Goal: Transaction & Acquisition: Purchase product/service

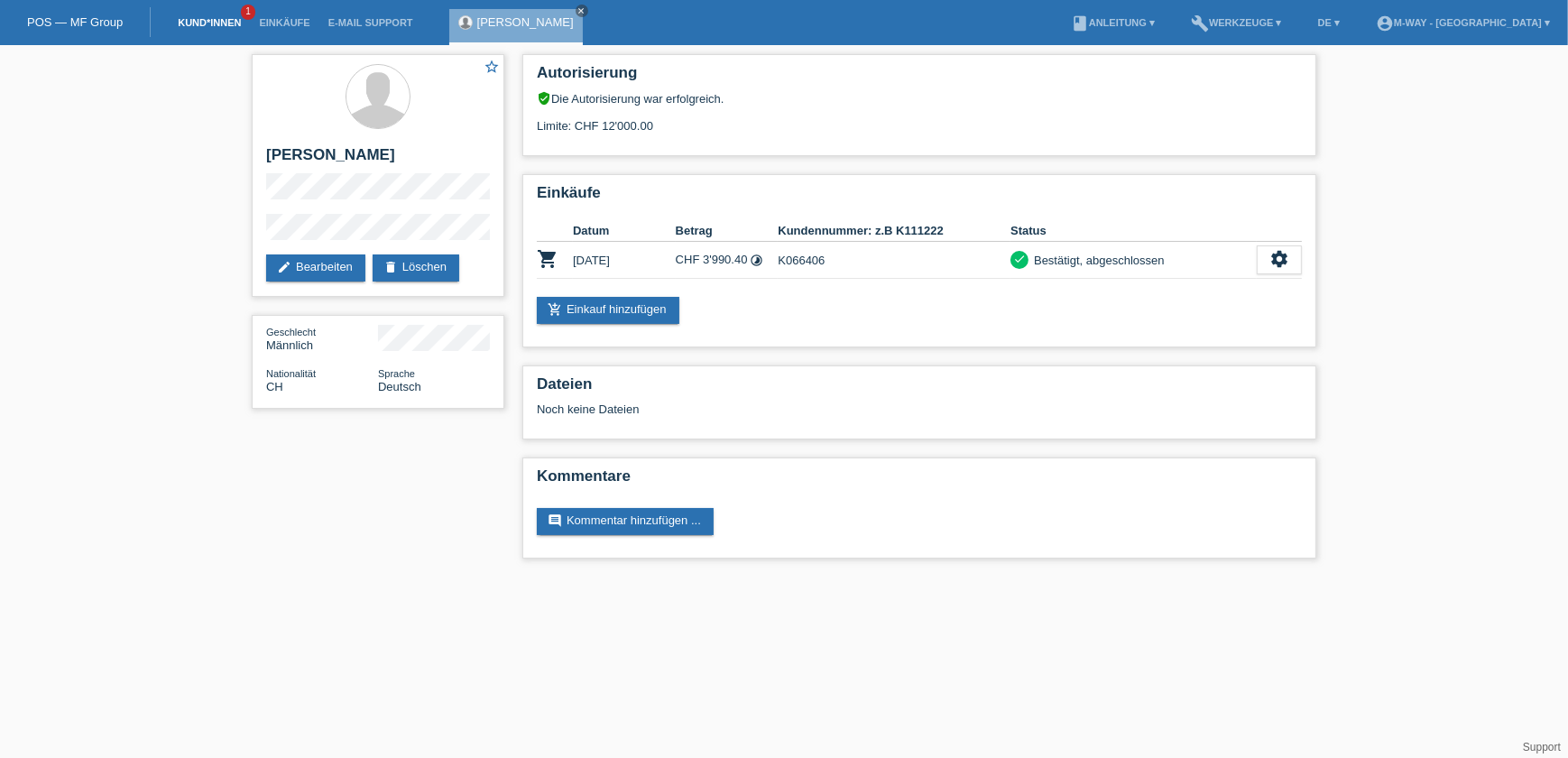
click at [203, 22] on link "Kund*innen" at bounding box center [210, 22] width 81 height 11
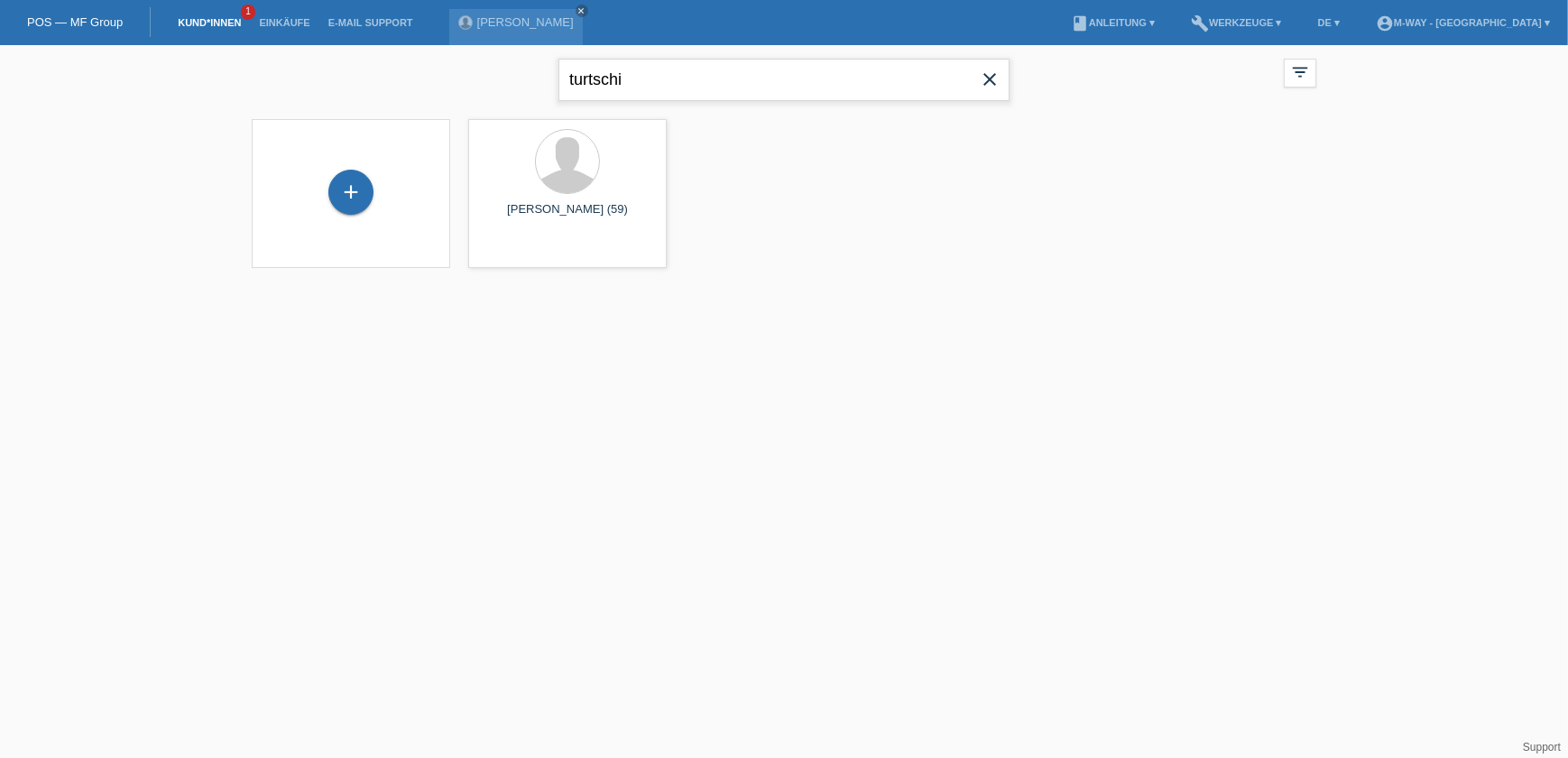
click at [649, 78] on input "turtschi" at bounding box center [784, 79] width 451 height 43
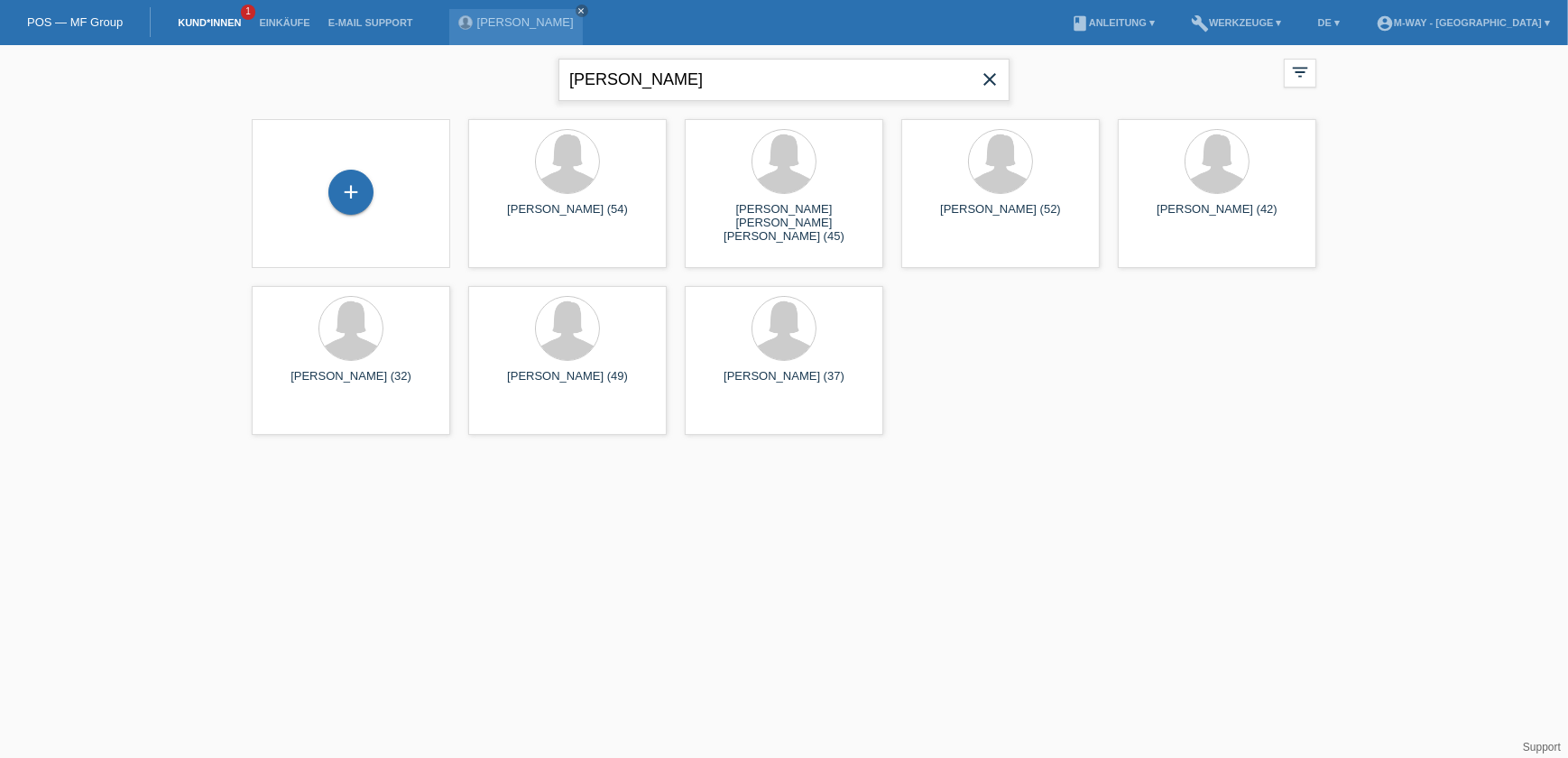
click at [663, 83] on input "hofman sandra" at bounding box center [784, 79] width 451 height 43
type input "hofman nathalie"
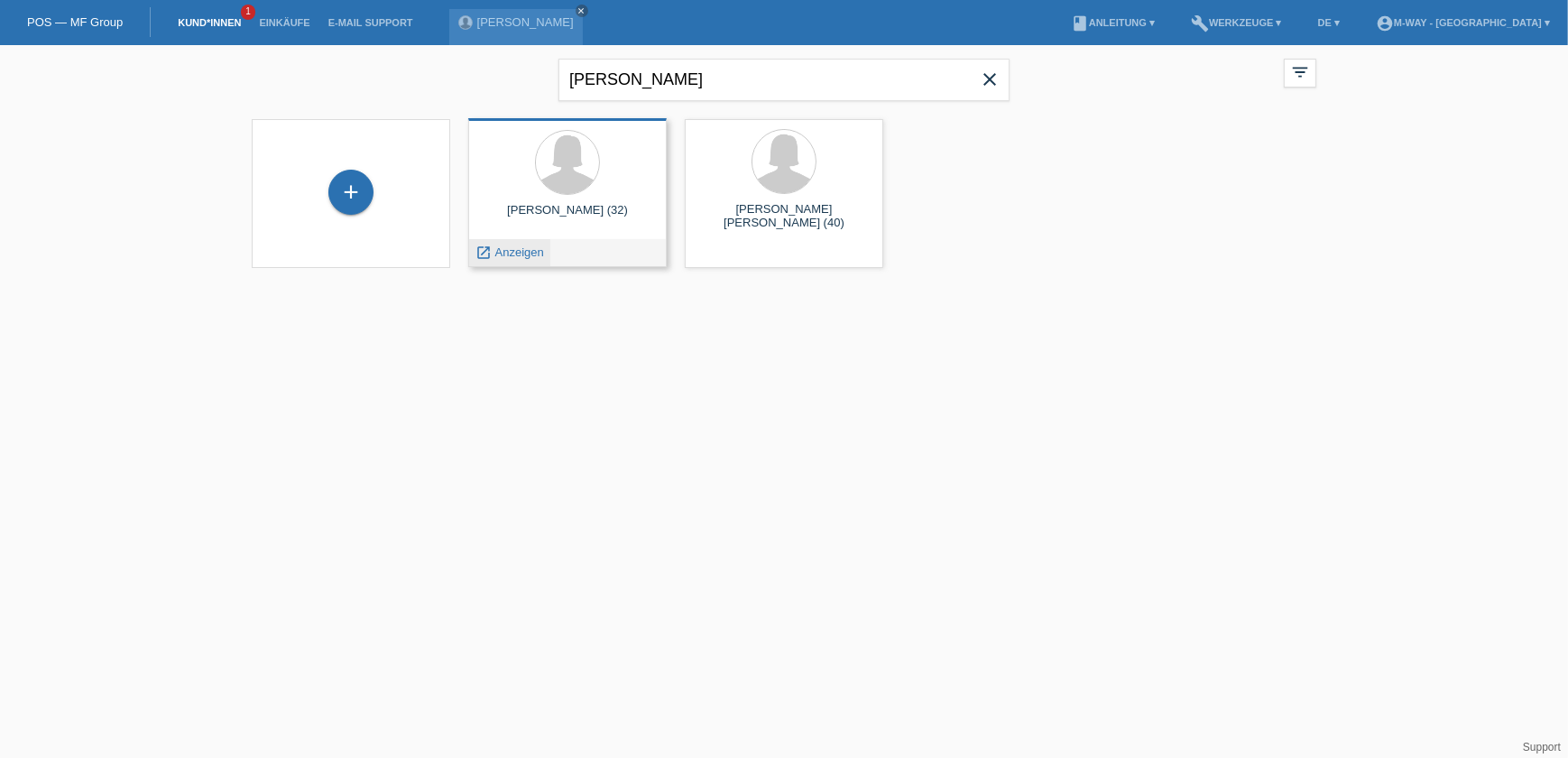
click at [540, 251] on span "Anzeigen" at bounding box center [519, 252] width 49 height 14
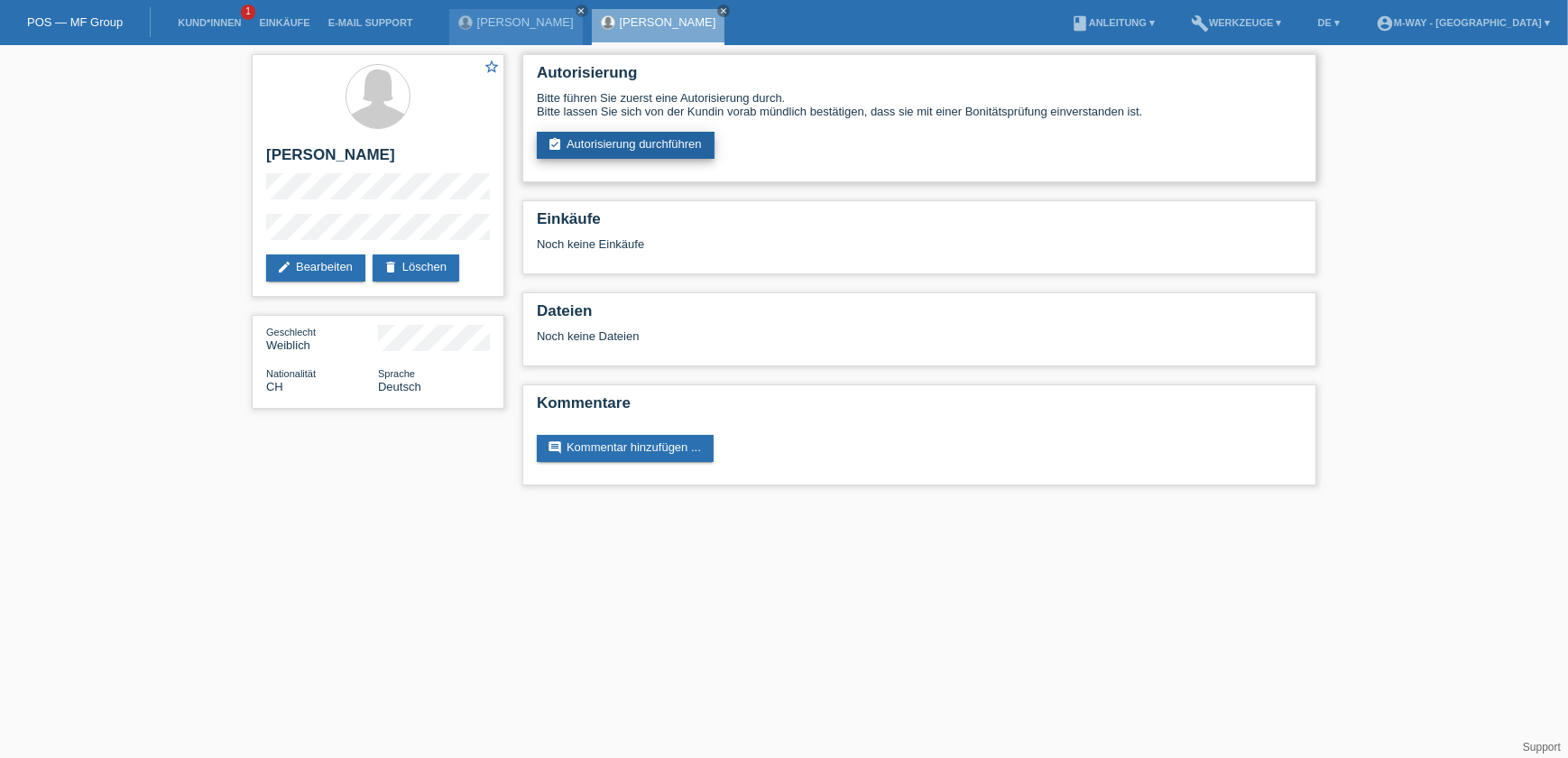
click at [631, 141] on link "assignment_turned_in Autorisierung durchführen" at bounding box center [625, 145] width 178 height 27
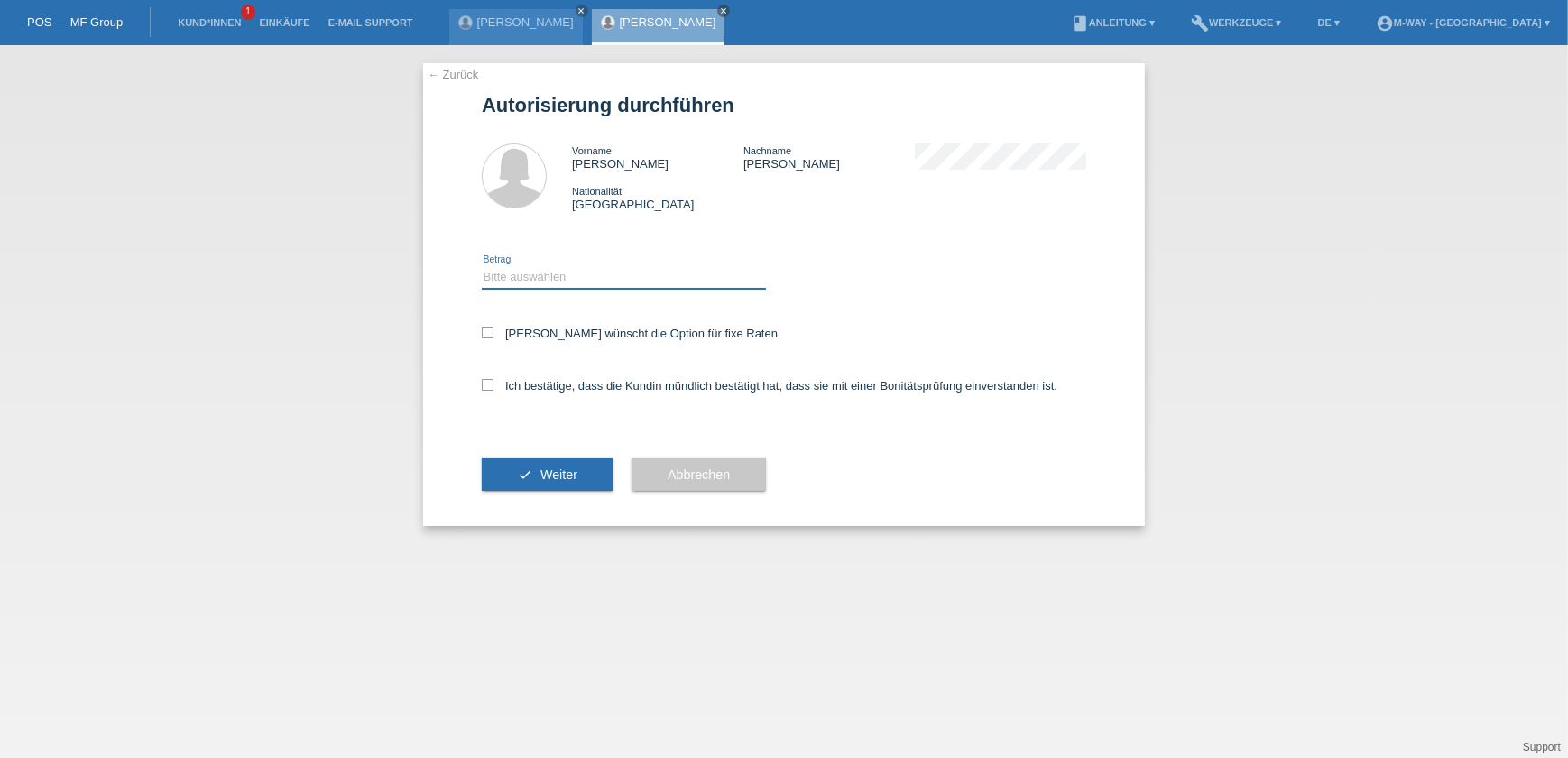
click at [595, 270] on select "Bitte auswählen CHF 1.00 - CHF 499.00 CHF 500.00 - CHF 1'999.00 CHF 2'000.00 - …" at bounding box center [624, 277] width 284 height 22
select select "3"
click at [482, 266] on select "Bitte auswählen CHF 1.00 - CHF 499.00 CHF 500.00 - CHF 1'999.00 CHF 2'000.00 - …" at bounding box center [624, 277] width 284 height 22
click at [537, 328] on label "Kundin wünscht die Option für fixe Raten" at bounding box center [630, 334] width 296 height 14
click at [494, 328] on input "Kundin wünscht die Option für fixe Raten" at bounding box center [488, 333] width 12 height 12
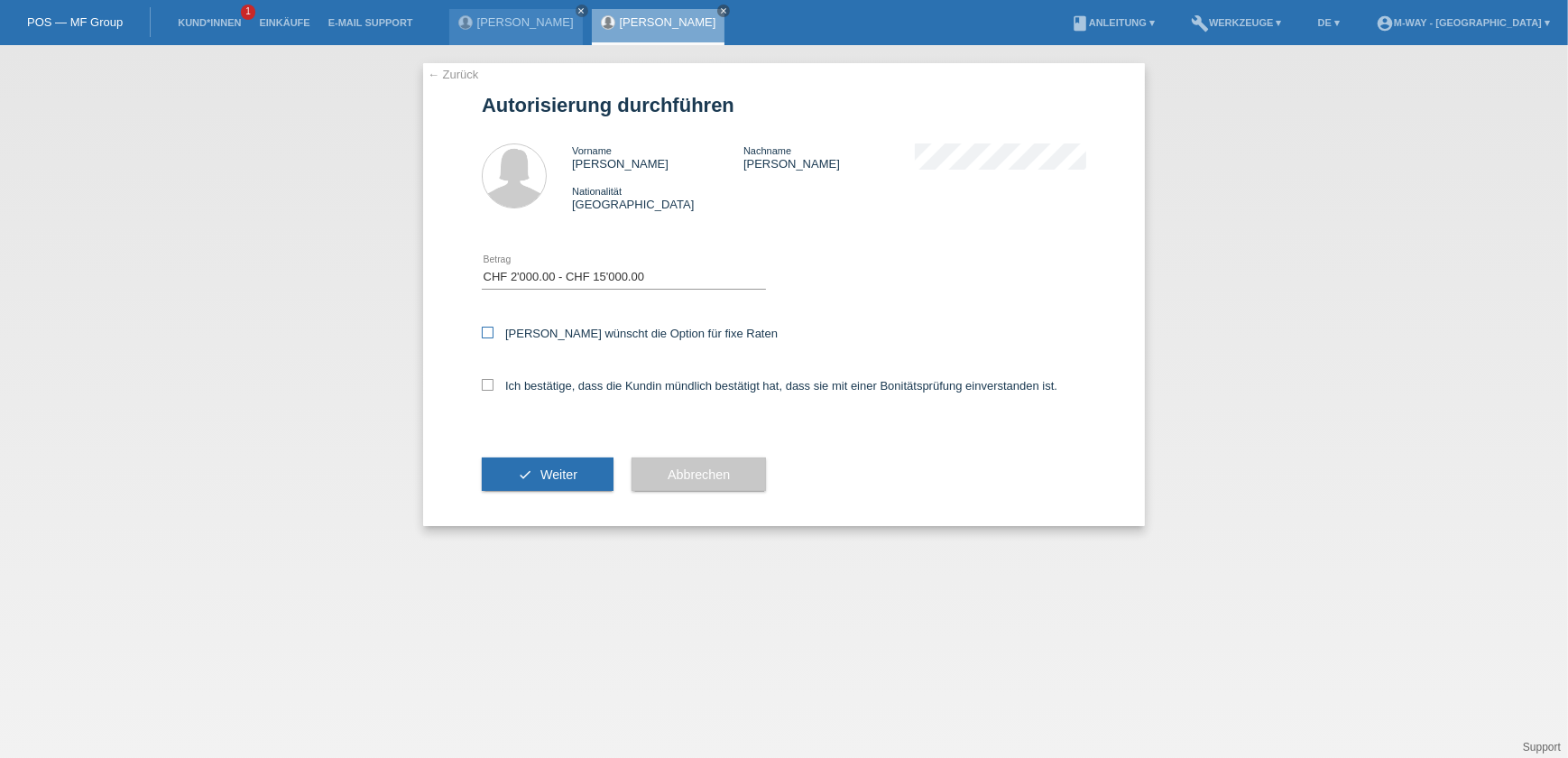
checkbox input "true"
click at [538, 387] on label "Ich bestätige, dass die Kundin mündlich bestätigt hat, dass sie mit einer Bonit…" at bounding box center [769, 385] width 575 height 14
click at [494, 387] on input "Ich bestätige, dass die Kundin mündlich bestätigt hat, dass sie mit einer Bonit…" at bounding box center [488, 384] width 12 height 12
checkbox input "true"
click at [574, 467] on span "Weiter" at bounding box center [558, 474] width 37 height 15
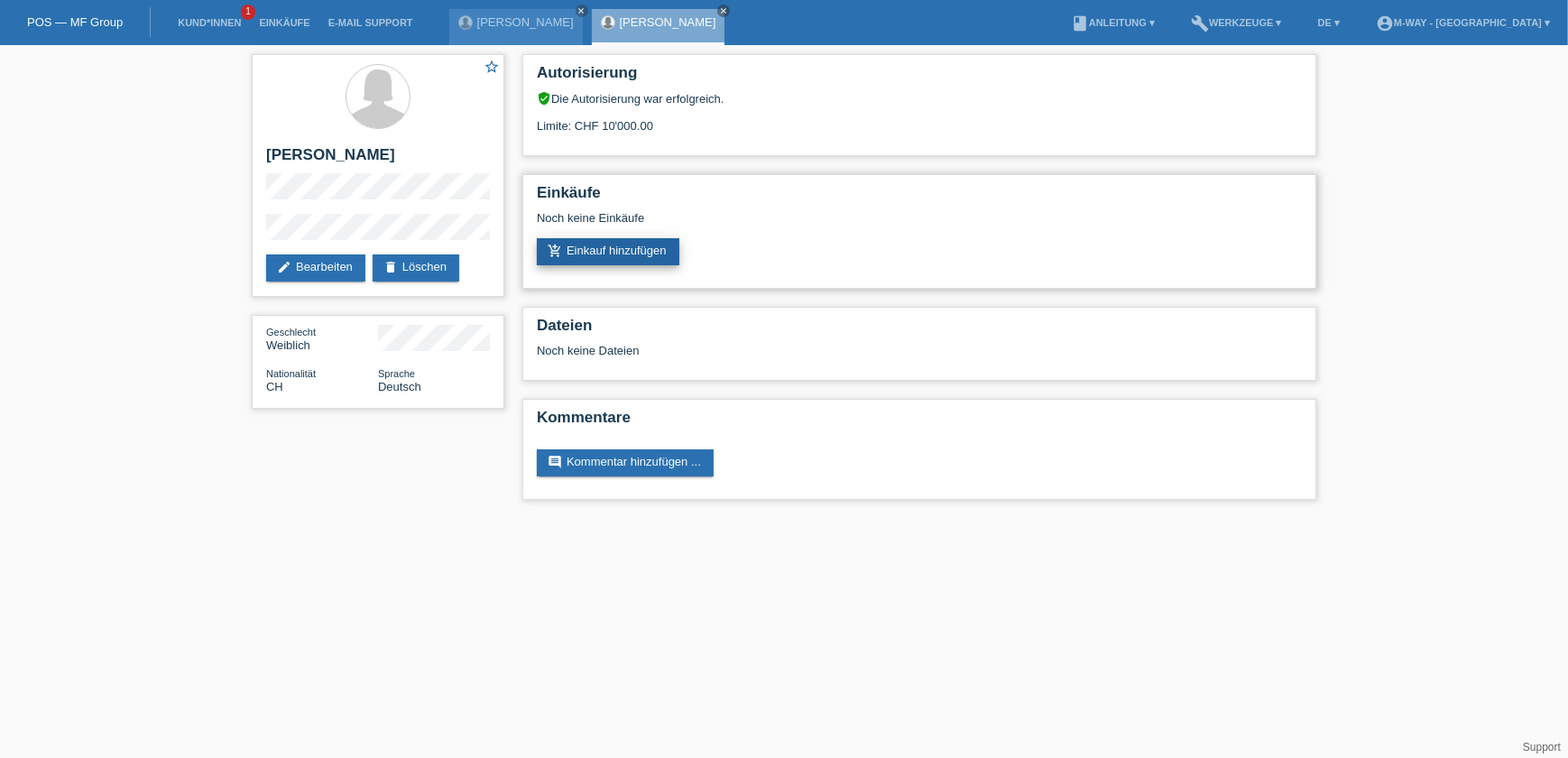
click at [608, 250] on link "add_shopping_cart Einkauf hinzufügen" at bounding box center [608, 251] width 143 height 27
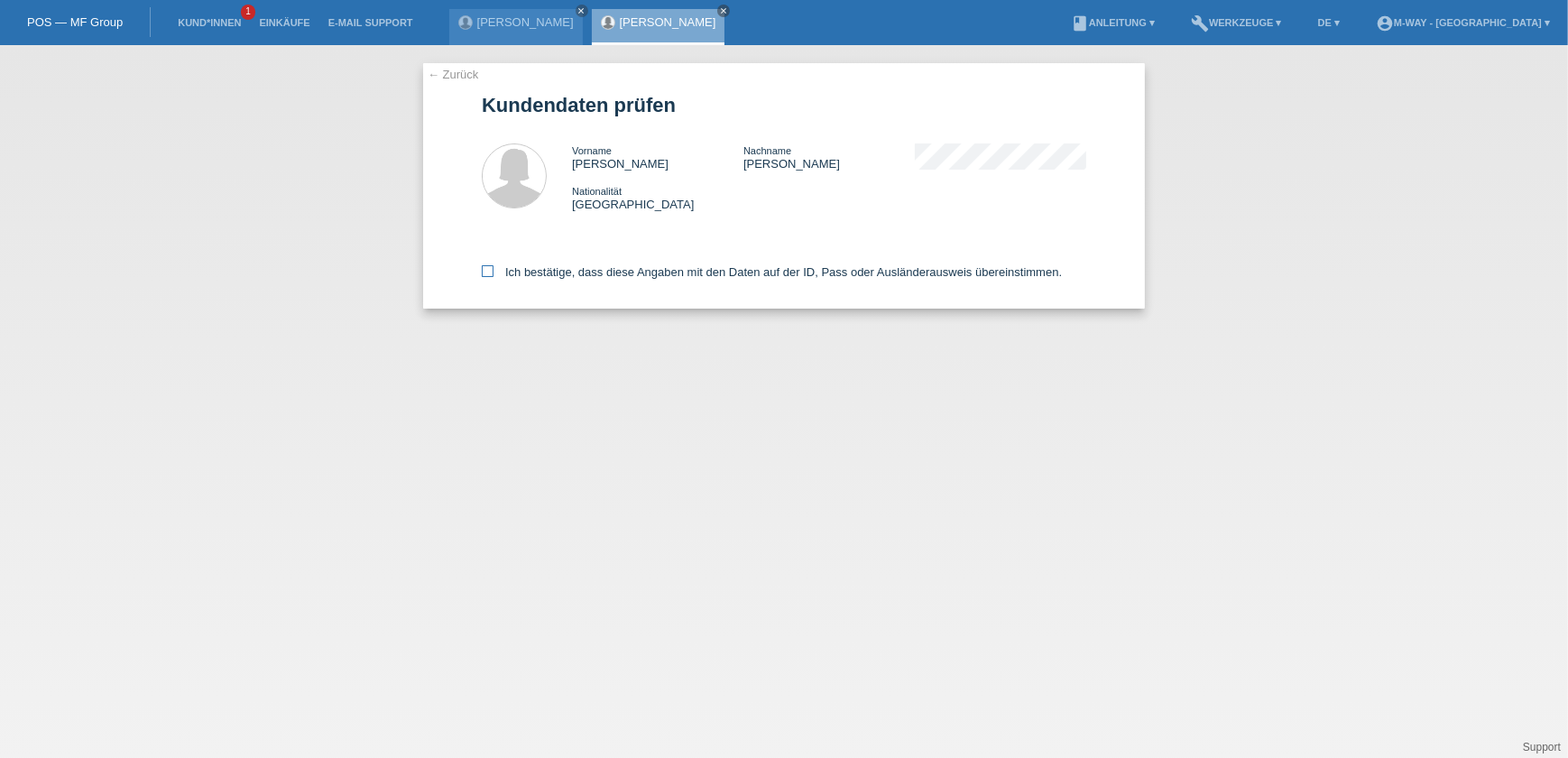
click at [496, 275] on label "Ich bestätige, dass diese Angaben mit den Daten auf der ID, Pass oder Ausländer…" at bounding box center [772, 272] width 580 height 14
click at [494, 275] on input "Ich bestätige, dass diese Angaben mit den Daten auf der ID, Pass oder Ausländer…" at bounding box center [488, 271] width 12 height 12
checkbox input "true"
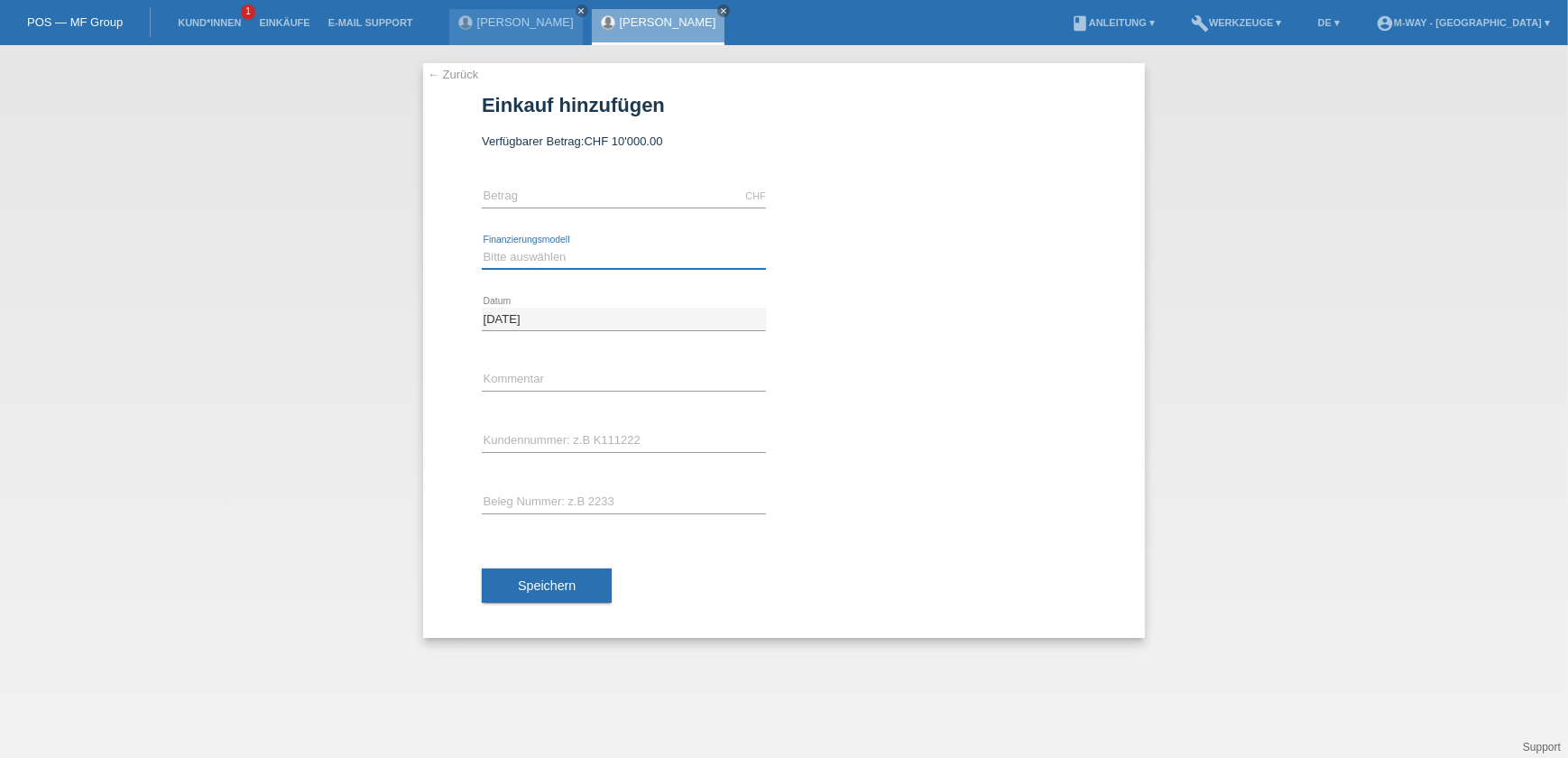
click at [578, 251] on select "Bitte auswählen Fixe Raten Kauf auf Rechnung mit Teilzahlungsoption" at bounding box center [624, 257] width 284 height 22
select select "77"
click at [482, 246] on select "Bitte auswählen Fixe Raten Kauf auf Rechnung mit Teilzahlungsoption" at bounding box center [624, 257] width 284 height 22
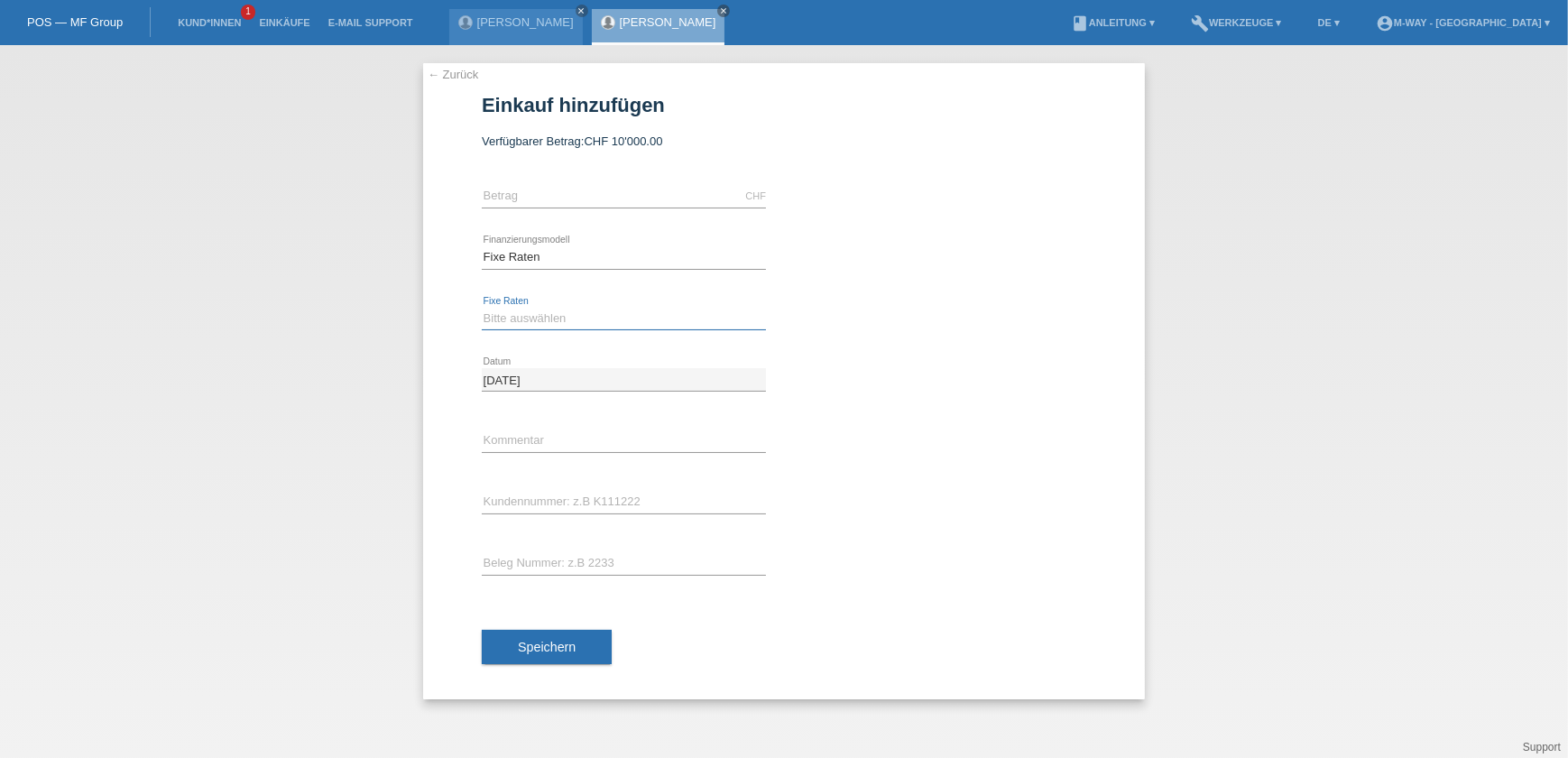
click at [575, 312] on select "Bitte auswählen 4 Raten 5 Raten 6 Raten 7 Raten 8 Raten 9 Raten 10 Raten 11 Rat…" at bounding box center [624, 319] width 284 height 22
select select "202"
click at [482, 308] on select "Bitte auswählen 4 Raten 5 Raten 6 Raten 7 Raten 8 Raten 9 Raten 10 Raten 11 Rat…" at bounding box center [624, 319] width 284 height 22
click at [541, 437] on input "text" at bounding box center [624, 440] width 284 height 23
type input "Belegnr.:"
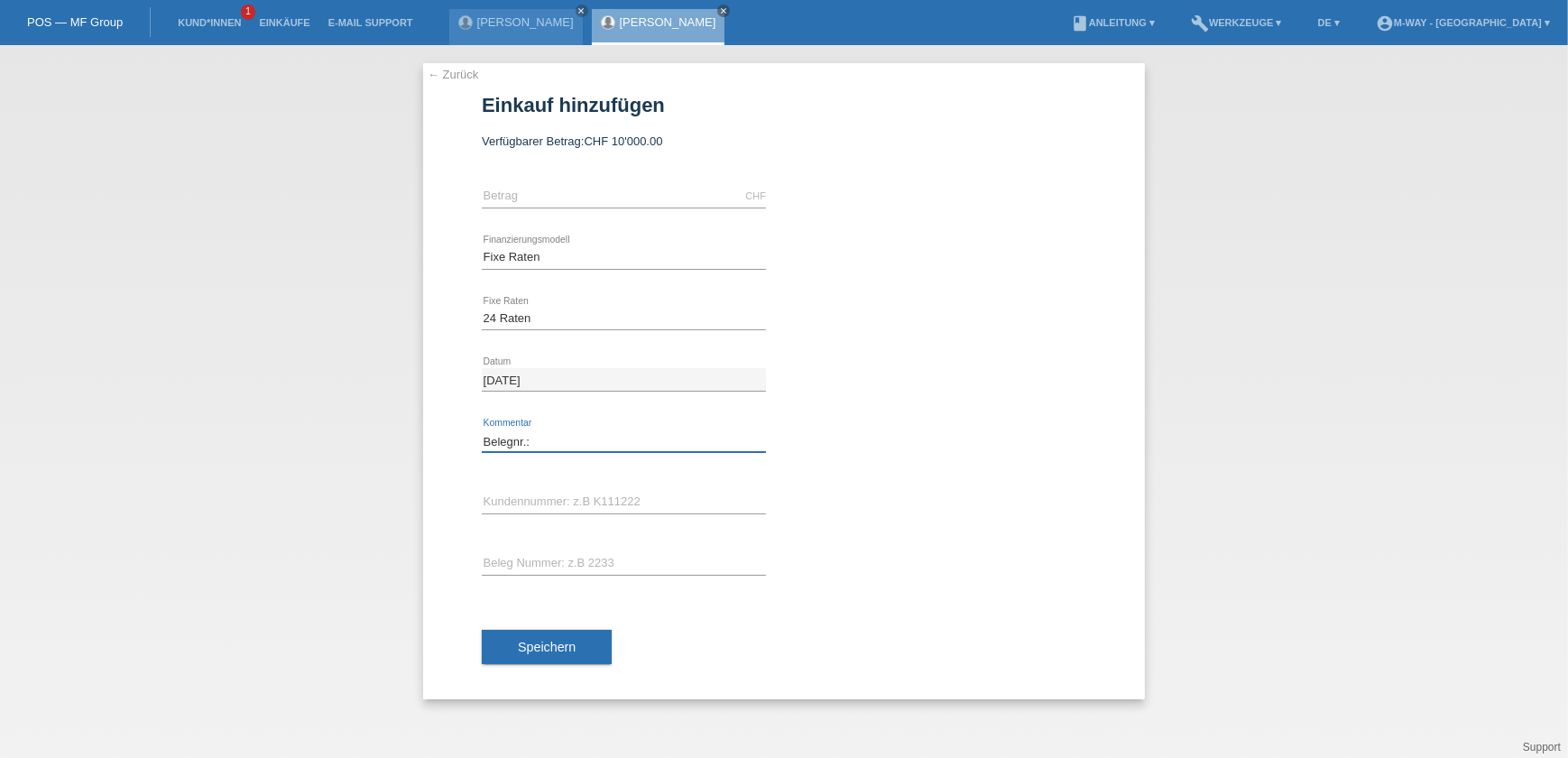
click at [544, 443] on input "Belegnr.:" at bounding box center [624, 440] width 284 height 23
click at [531, 550] on div "error Beleg Nummer: z.B 2233" at bounding box center [624, 564] width 284 height 62
click at [532, 555] on input "text" at bounding box center [624, 563] width 284 height 23
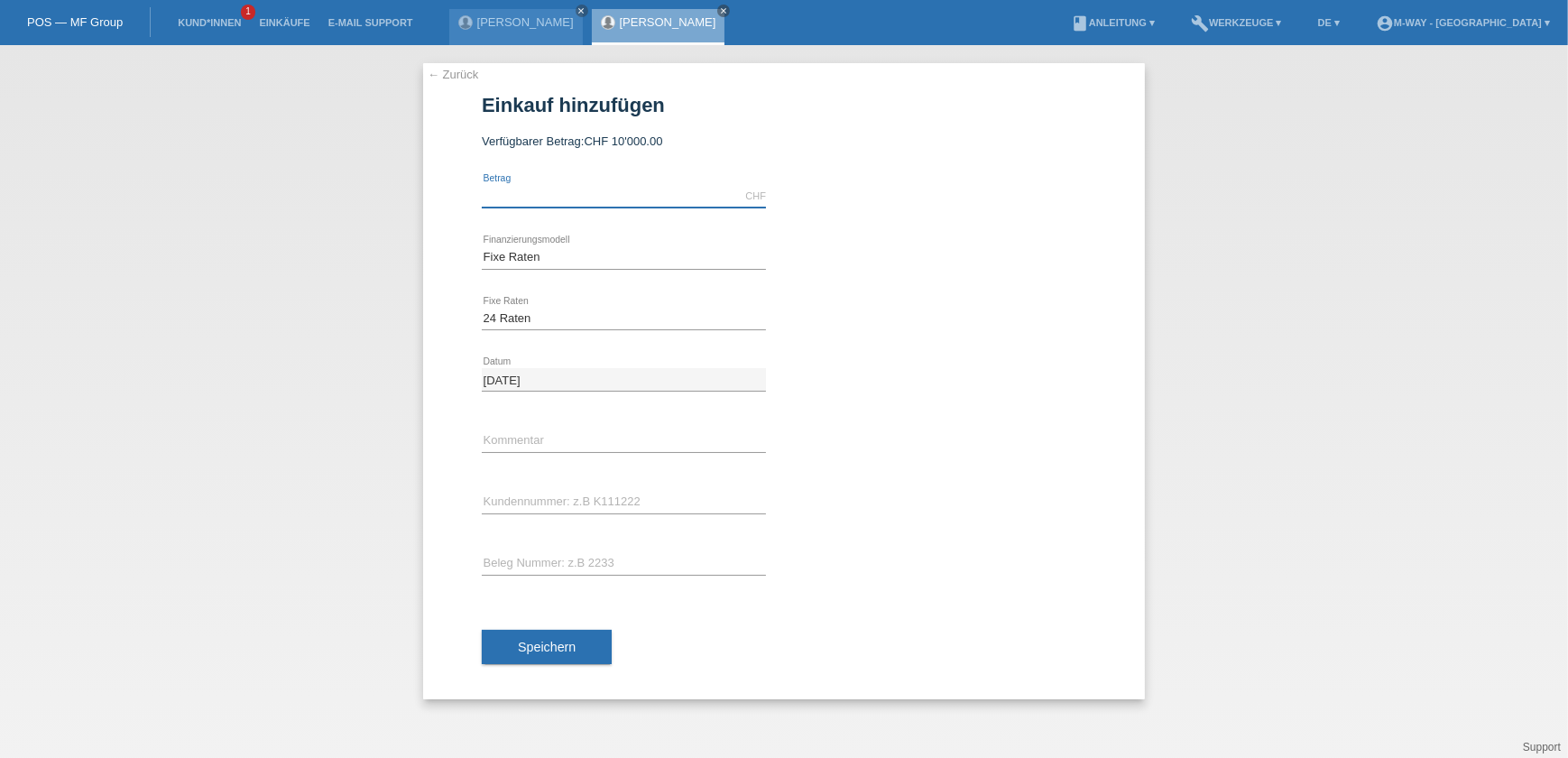
click at [532, 192] on input "text" at bounding box center [624, 196] width 284 height 23
click at [512, 192] on input "220915" at bounding box center [624, 196] width 284 height 23
type input "2209.15"
click at [576, 243] on div "Bitte auswählen Fixe Raten Kauf auf Rechnung mit Teilzahlungsoption error Finan…" at bounding box center [624, 258] width 284 height 62
click at [575, 444] on input "text" at bounding box center [624, 440] width 284 height 23
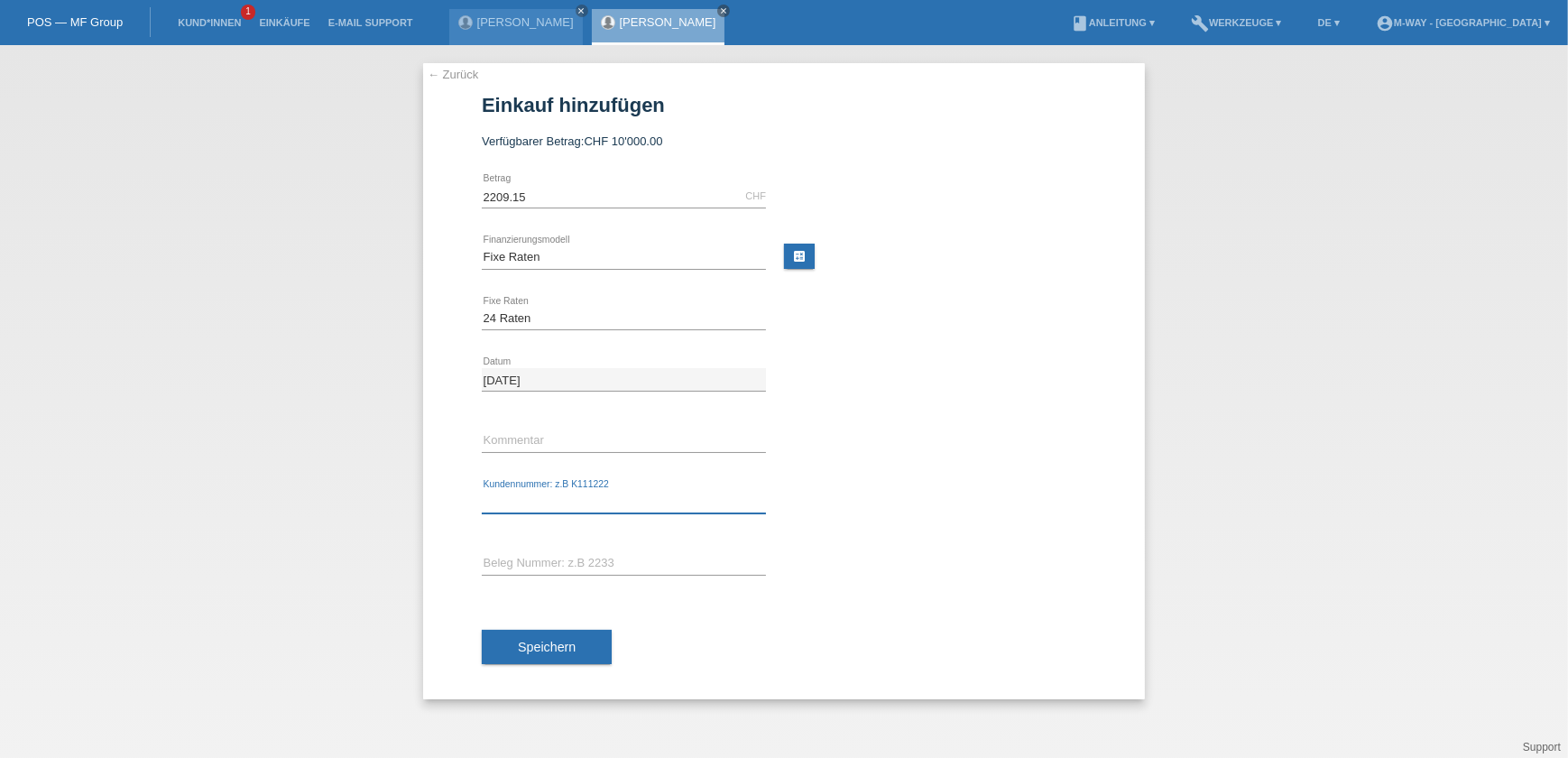
click at [572, 491] on input "text" at bounding box center [624, 502] width 284 height 23
type input "K064652"
click at [555, 564] on input "text" at bounding box center [624, 563] width 284 height 23
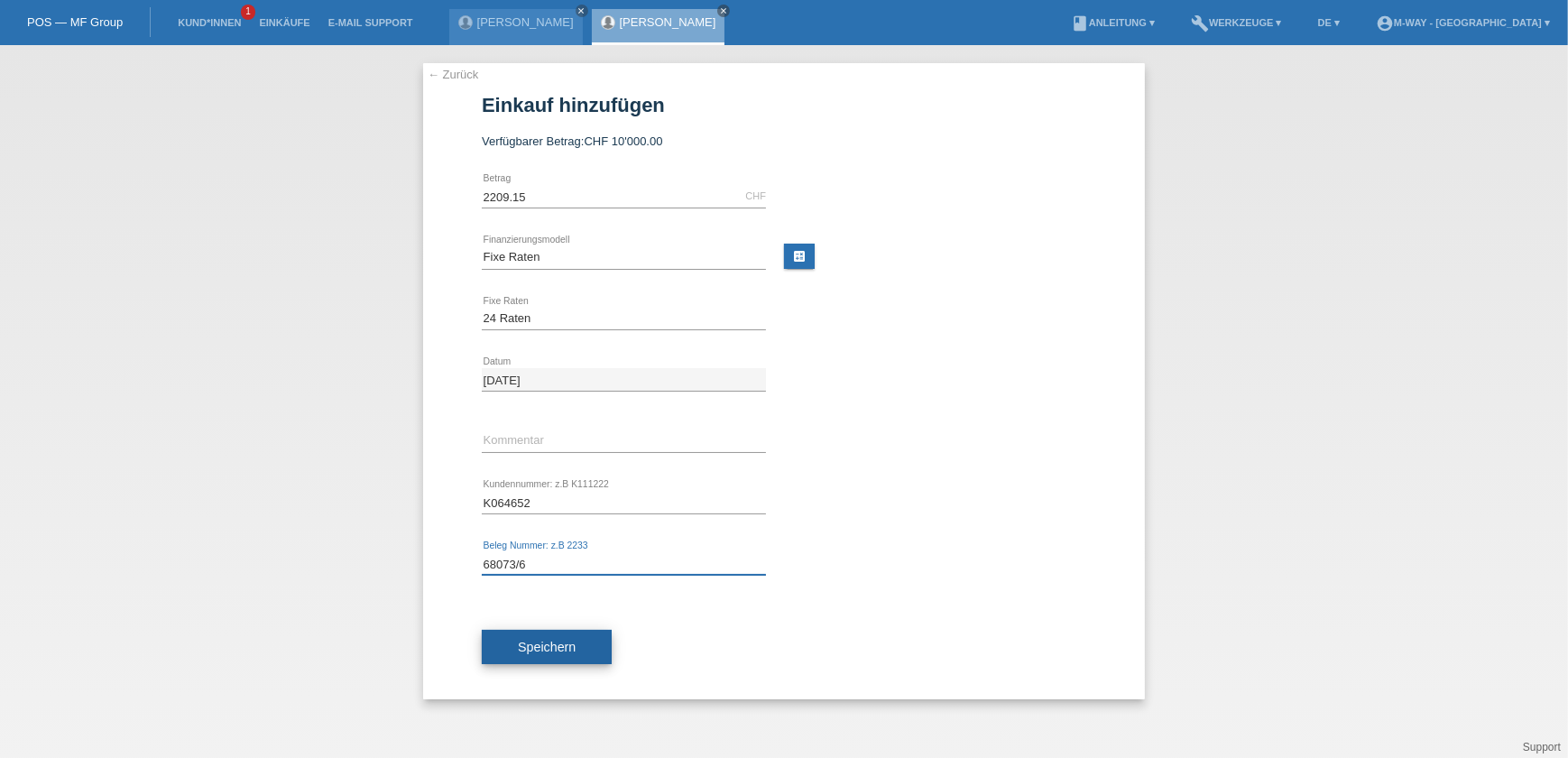
type input "68073/6"
click at [538, 649] on span "Speichern" at bounding box center [546, 647] width 58 height 15
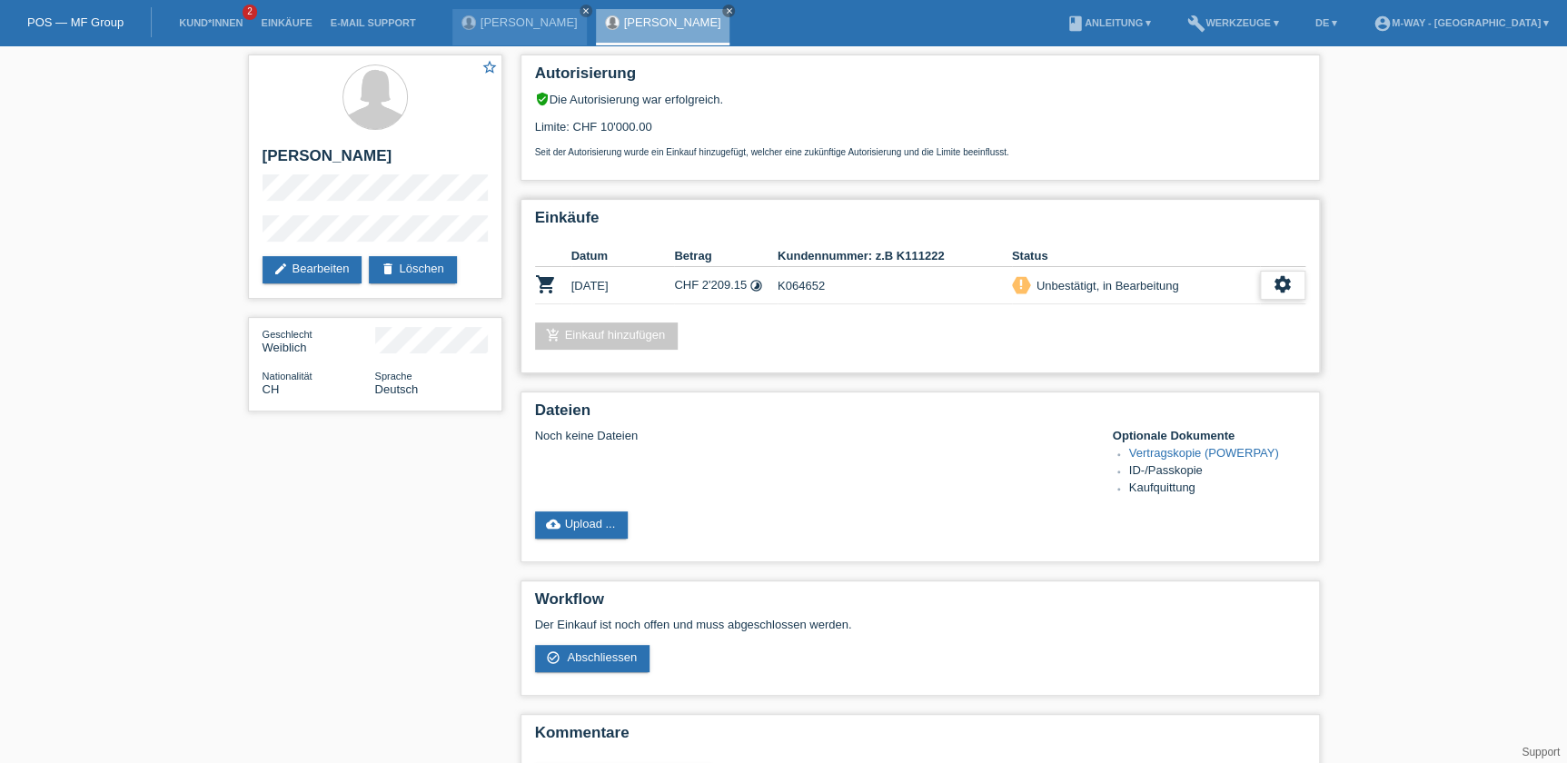
click at [1282, 287] on icon "settings" at bounding box center [1282, 284] width 20 height 20
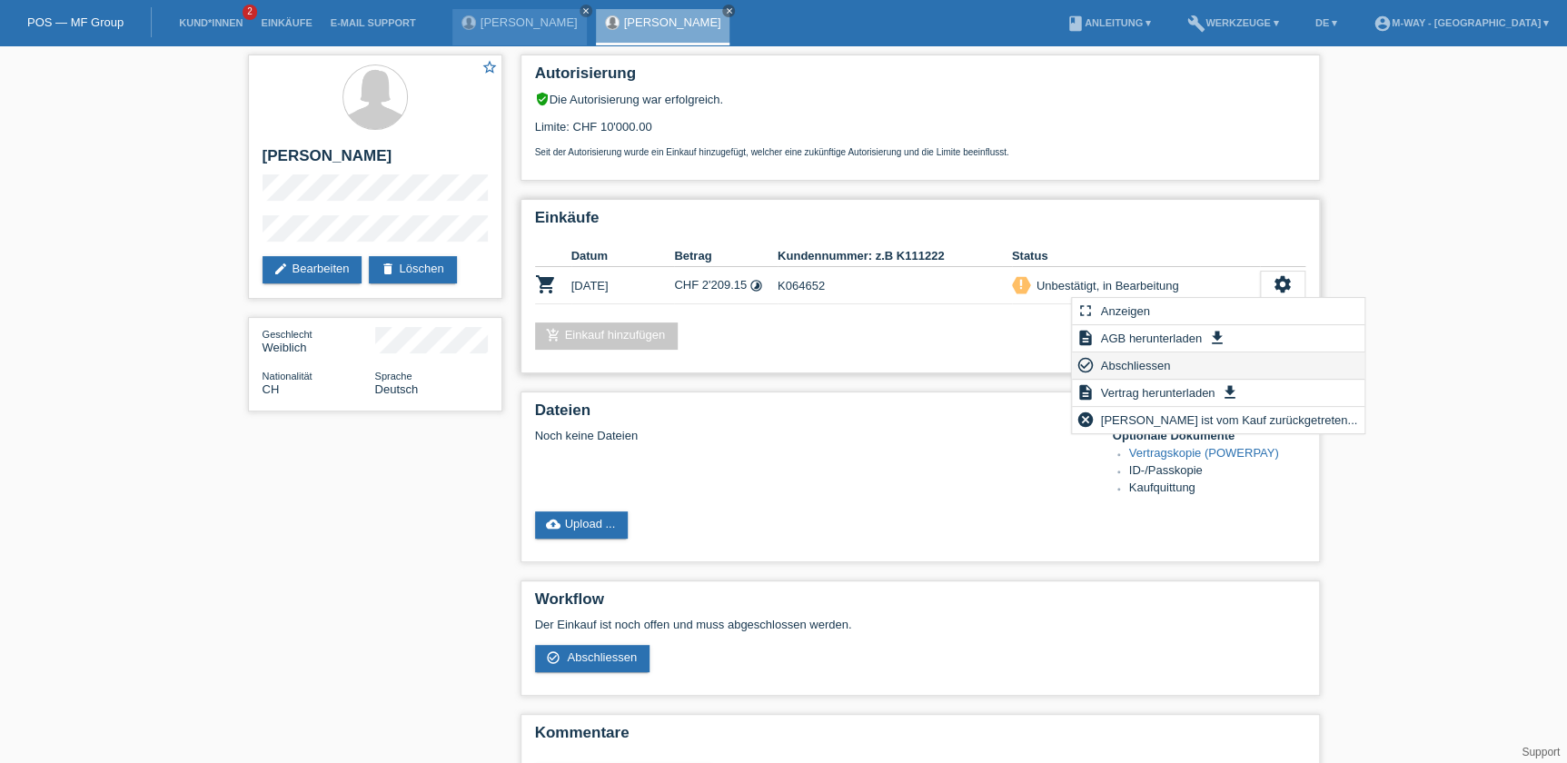
click at [1172, 370] on span "Abschliessen" at bounding box center [1134, 365] width 75 height 22
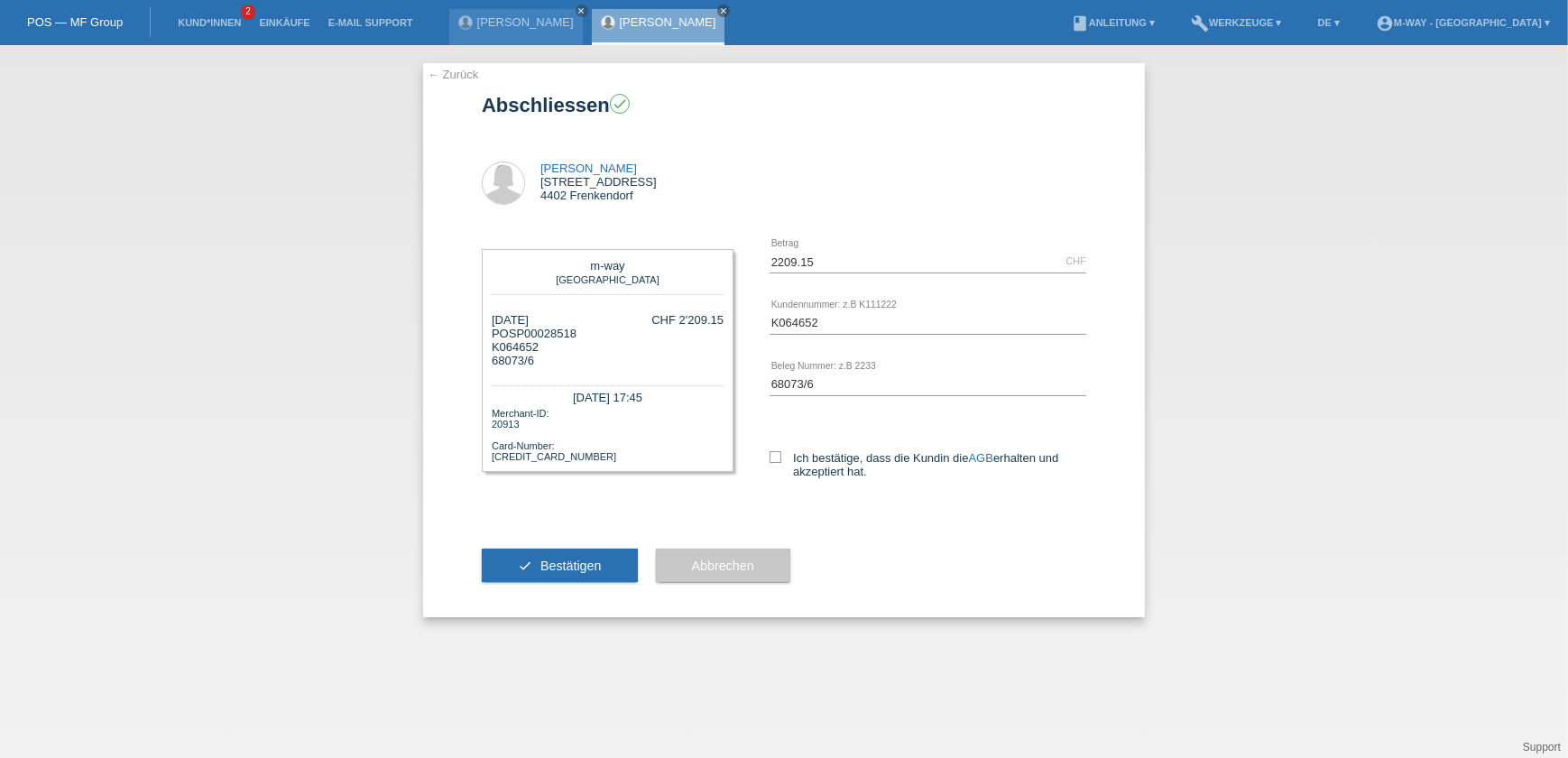
click at [801, 447] on div "Ich bestätige, dass die Kundin die AGB erhalten und akzeptiert hat." at bounding box center [927, 462] width 317 height 93
click at [801, 451] on label "Ich bestätige, dass die Kundin die AGB erhalten und akzeptiert hat." at bounding box center [927, 464] width 317 height 27
click at [782, 451] on input "Ich bestätige, dass die Kundin die AGB erhalten und akzeptiert hat." at bounding box center [776, 457] width 12 height 12
checkbox input "true"
click at [601, 567] on button "check Bestätigen" at bounding box center [559, 565] width 156 height 35
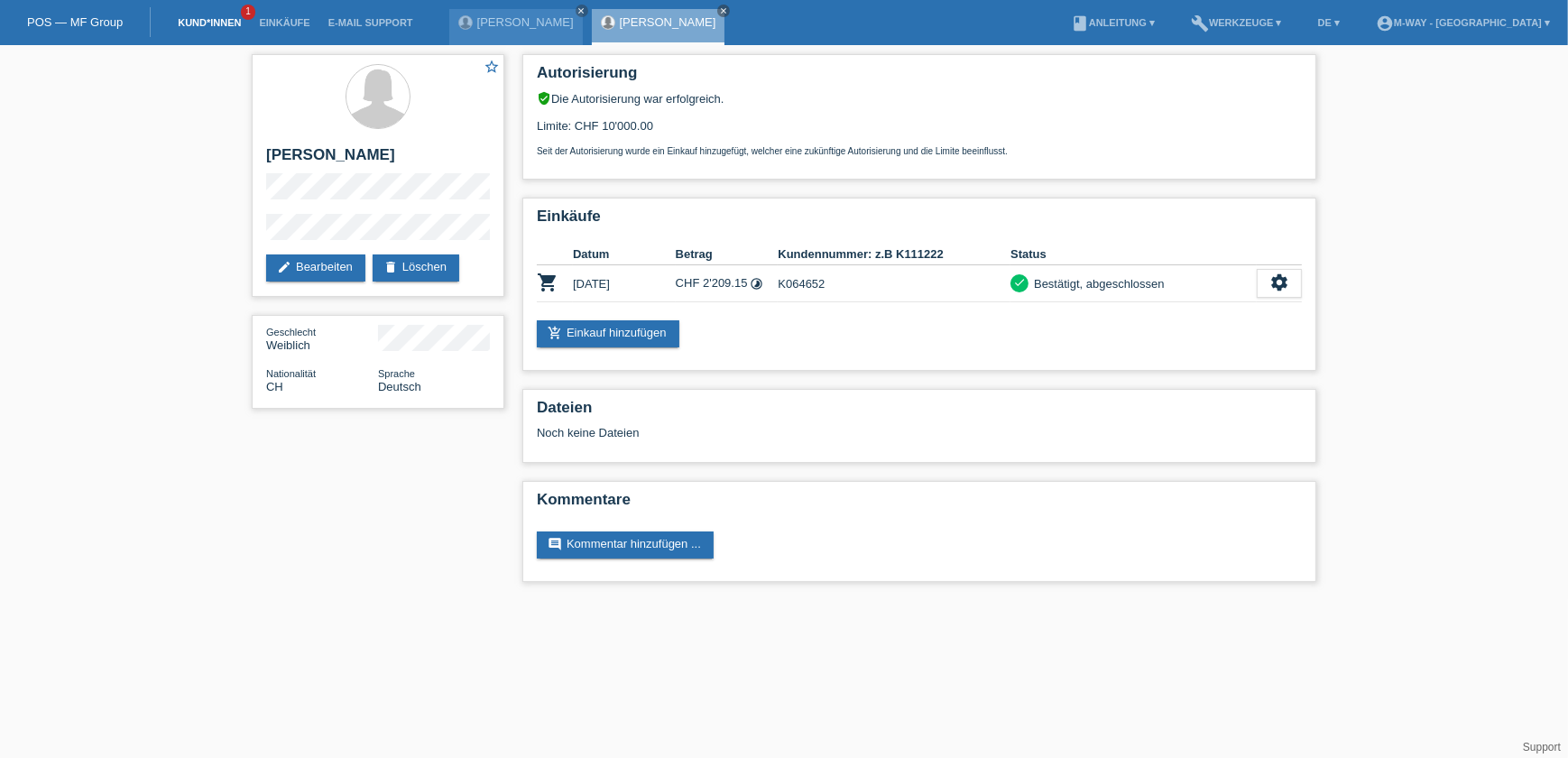
click at [193, 21] on link "Kund*innen" at bounding box center [210, 22] width 81 height 11
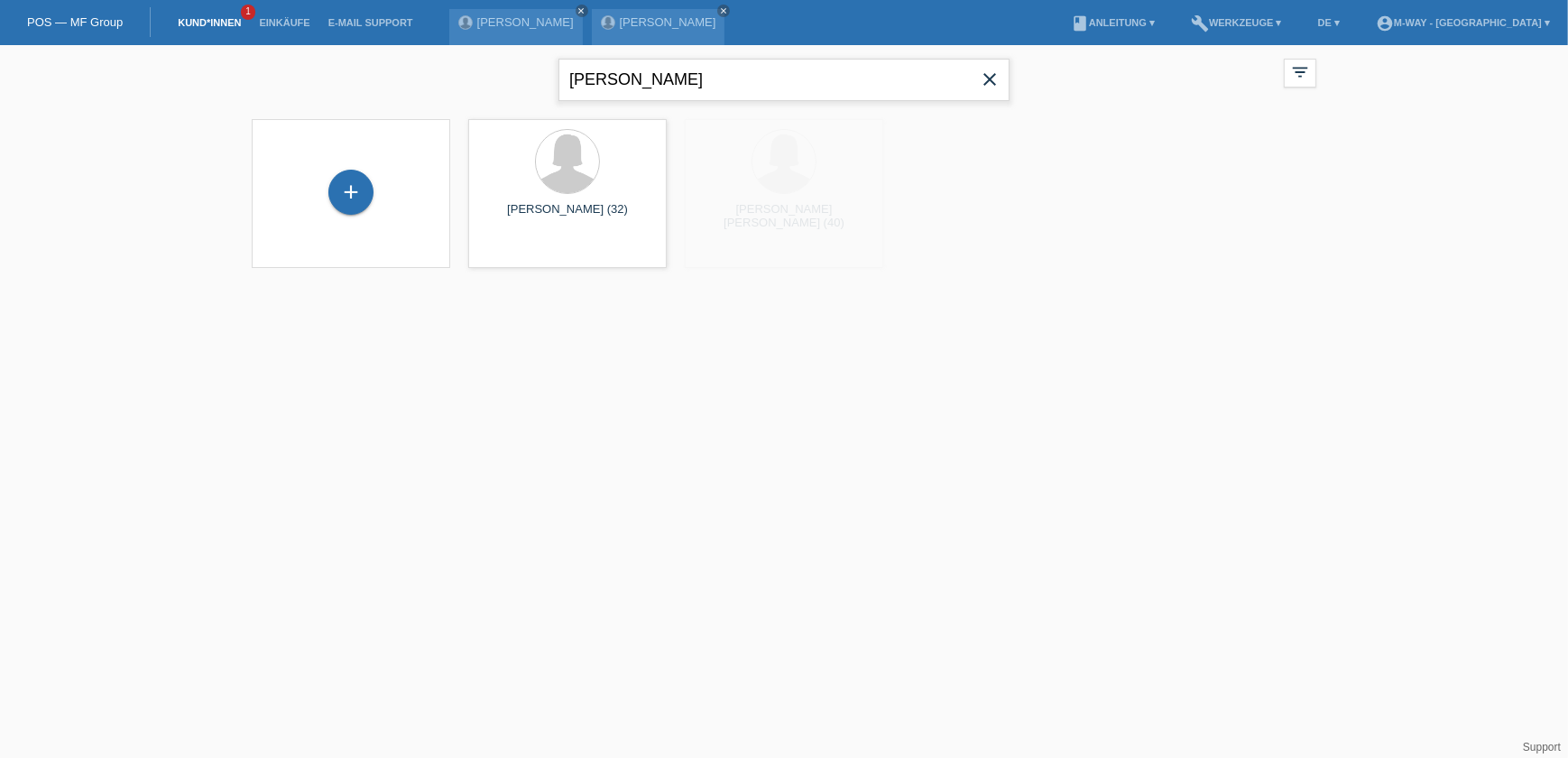
click at [725, 88] on input "[PERSON_NAME]" at bounding box center [784, 79] width 451 height 43
type input "[PERSON_NAME]"
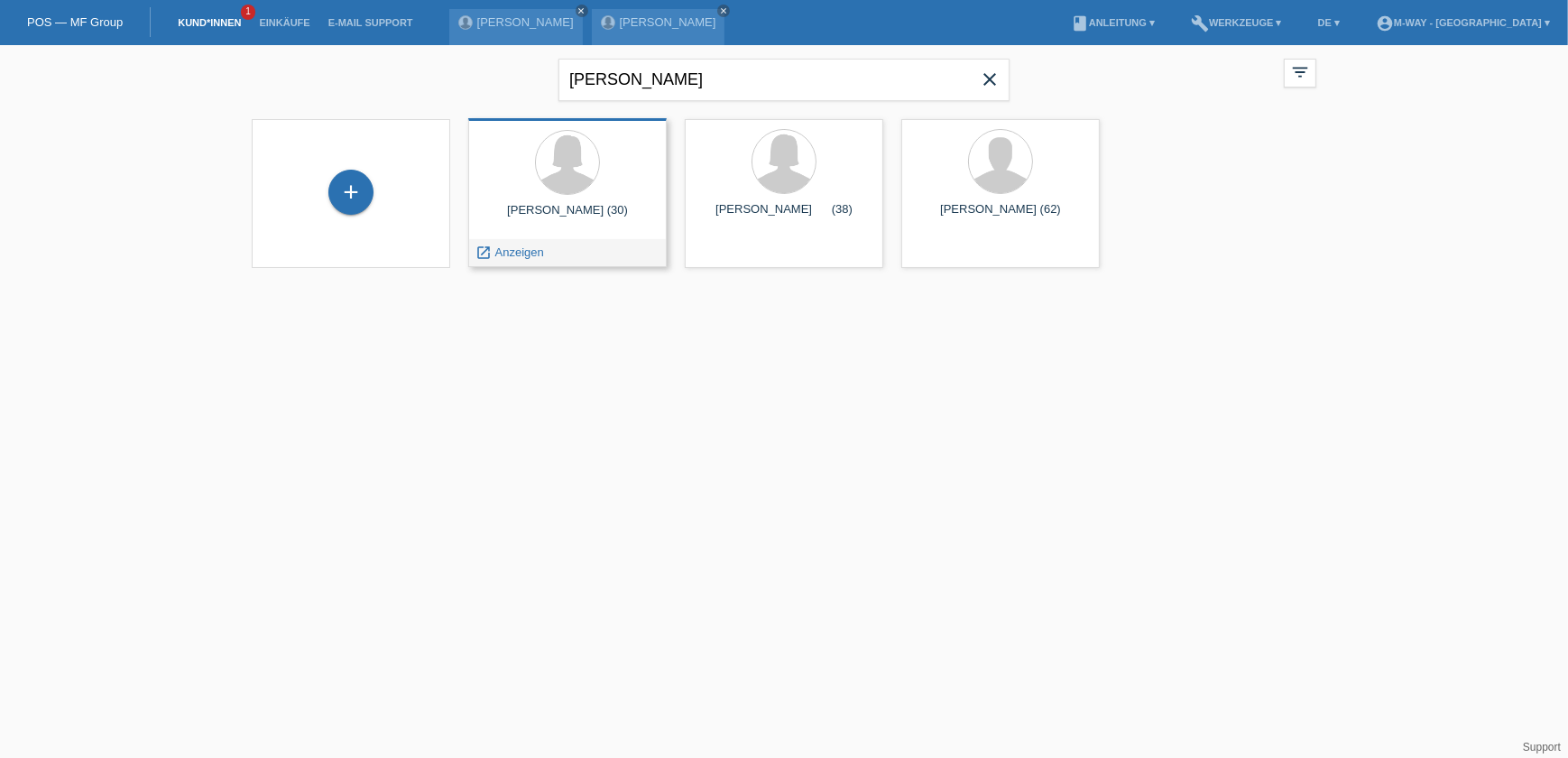
click at [575, 209] on div "[PERSON_NAME] (30)" at bounding box center [567, 217] width 170 height 29
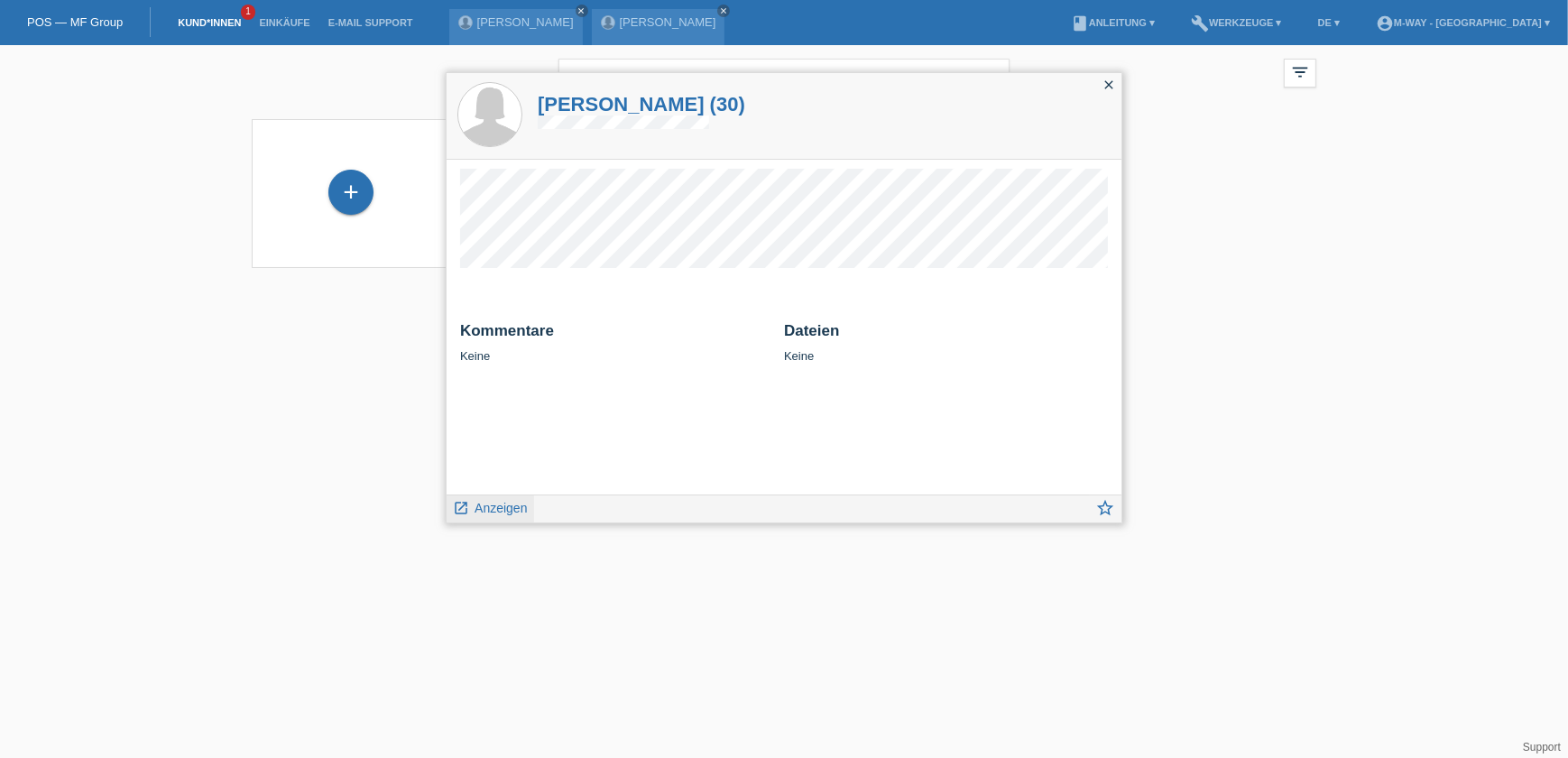
click at [514, 503] on span "Anzeigen" at bounding box center [500, 508] width 53 height 15
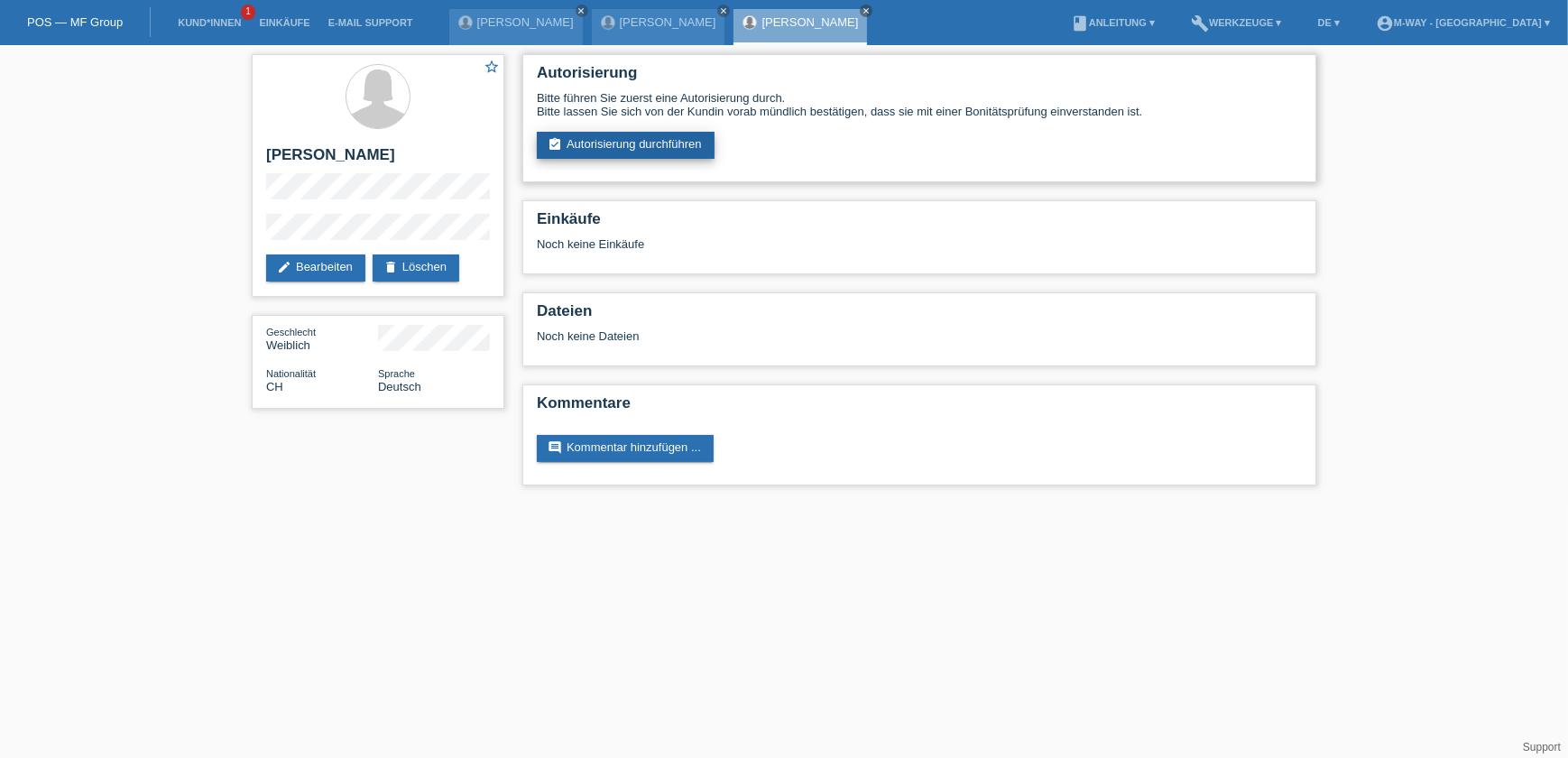
click at [641, 144] on link "assignment_turned_in Autorisierung durchführen" at bounding box center [625, 145] width 178 height 27
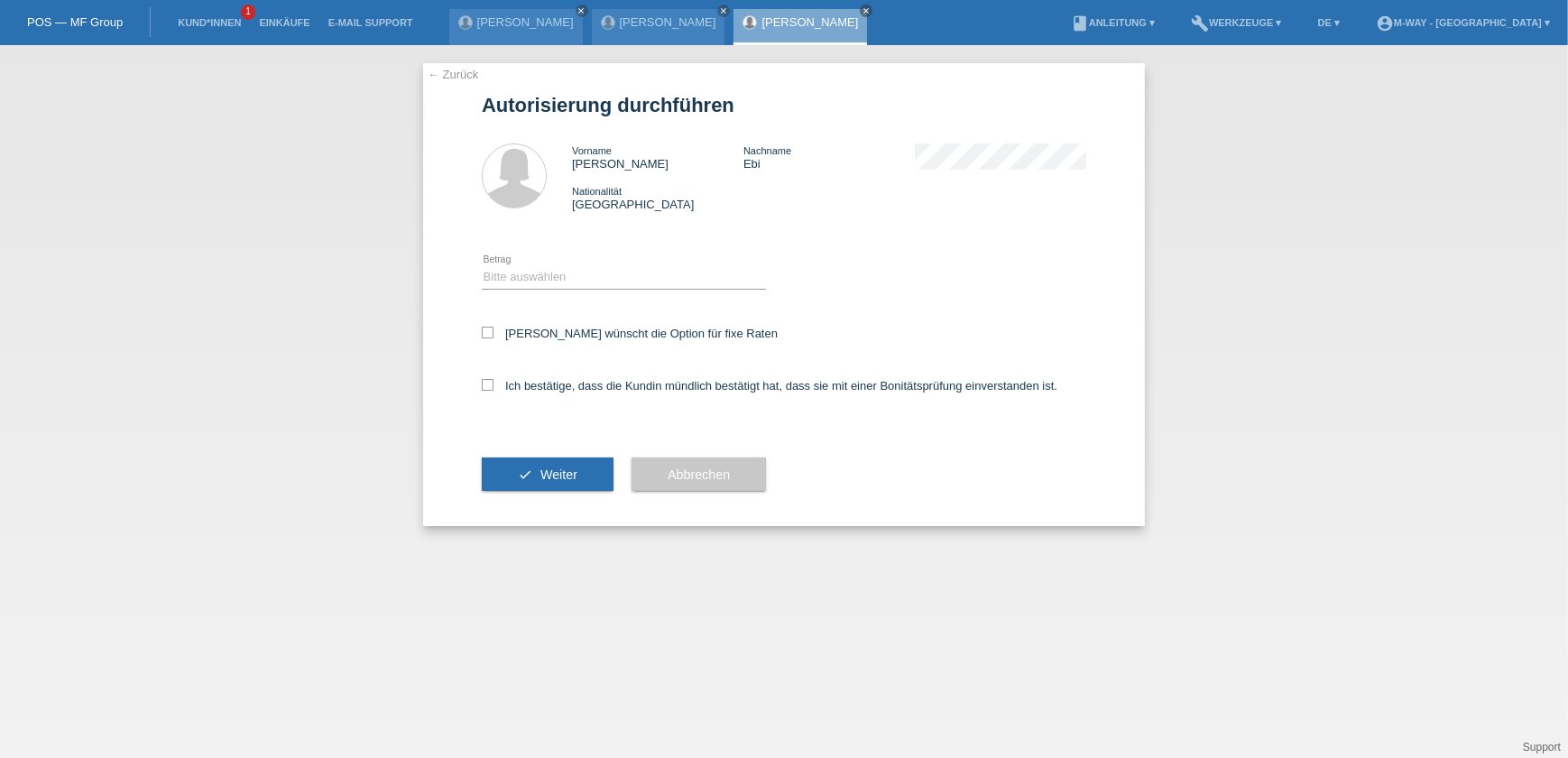
click at [614, 261] on div "Bitte auswählen CHF 1.00 - CHF 499.00 CHF 500.00 - CHF 1'999.00 CHF 2'000.00 - …" at bounding box center [624, 278] width 284 height 62
click at [609, 281] on select "Bitte auswählen CHF 1.00 - CHF 499.00 CHF 500.00 - CHF 1'999.00 CHF 2'000.00 - …" at bounding box center [624, 277] width 284 height 22
select select "3"
click at [482, 266] on select "Bitte auswählen CHF 1.00 - CHF 499.00 CHF 500.00 - CHF 1'999.00 CHF 2'000.00 - …" at bounding box center [624, 277] width 284 height 22
click at [546, 331] on label "Kundin wünscht die Option für fixe Raten" at bounding box center [630, 334] width 296 height 14
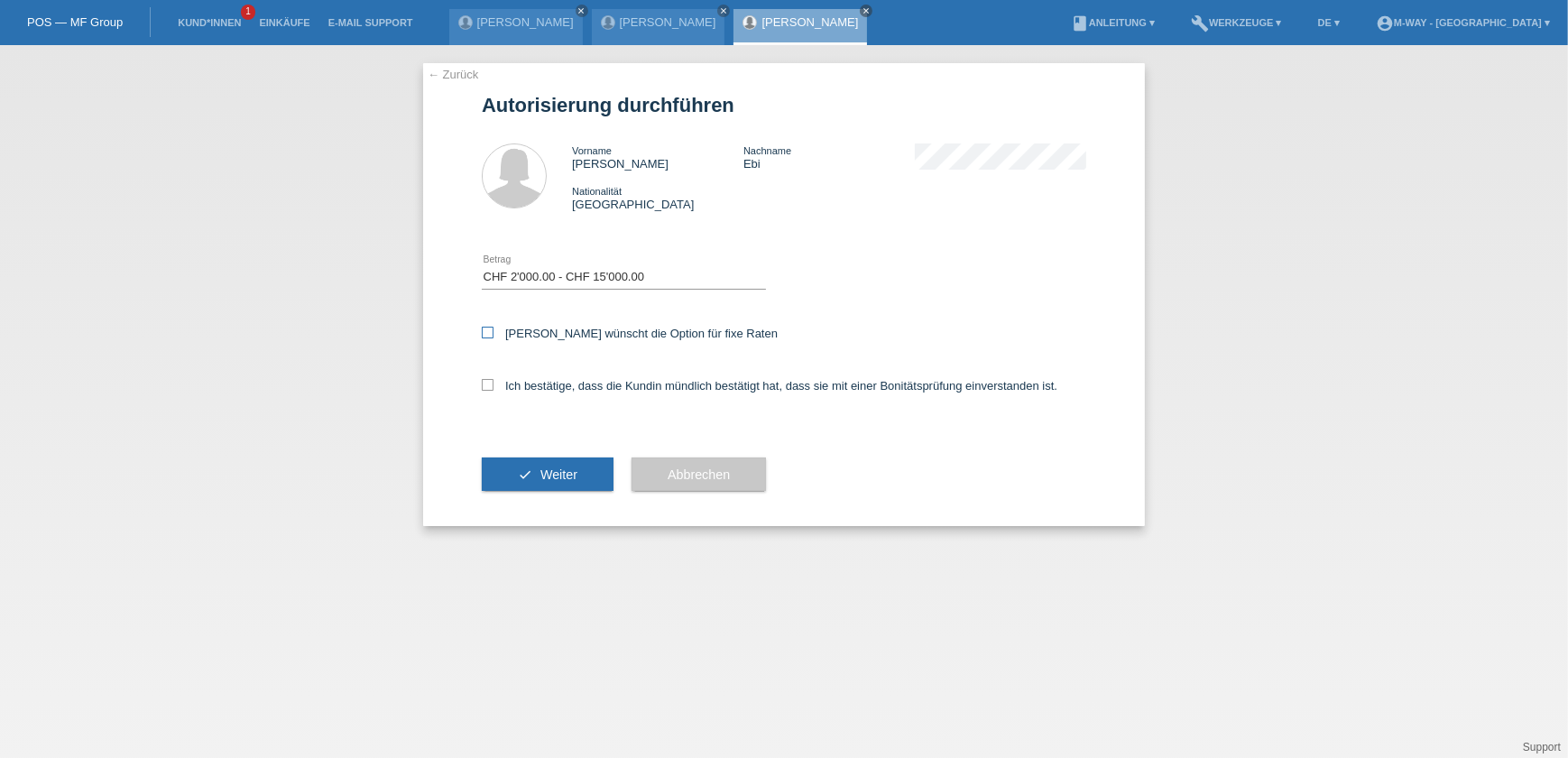
click at [494, 331] on input "Kundin wünscht die Option für fixe Raten" at bounding box center [488, 333] width 12 height 12
checkbox input "true"
click at [545, 377] on div "Ich bestätige, dass die Kundin mündlich bestätigt hat, dass sie mit einer Bonit…" at bounding box center [784, 391] width 605 height 62
click at [548, 384] on label "Ich bestätige, dass die Kundin mündlich bestätigt hat, dass sie mit einer Bonit…" at bounding box center [769, 385] width 575 height 14
click at [494, 384] on input "Ich bestätige, dass die Kundin mündlich bestätigt hat, dass sie mit einer Bonit…" at bounding box center [488, 384] width 12 height 12
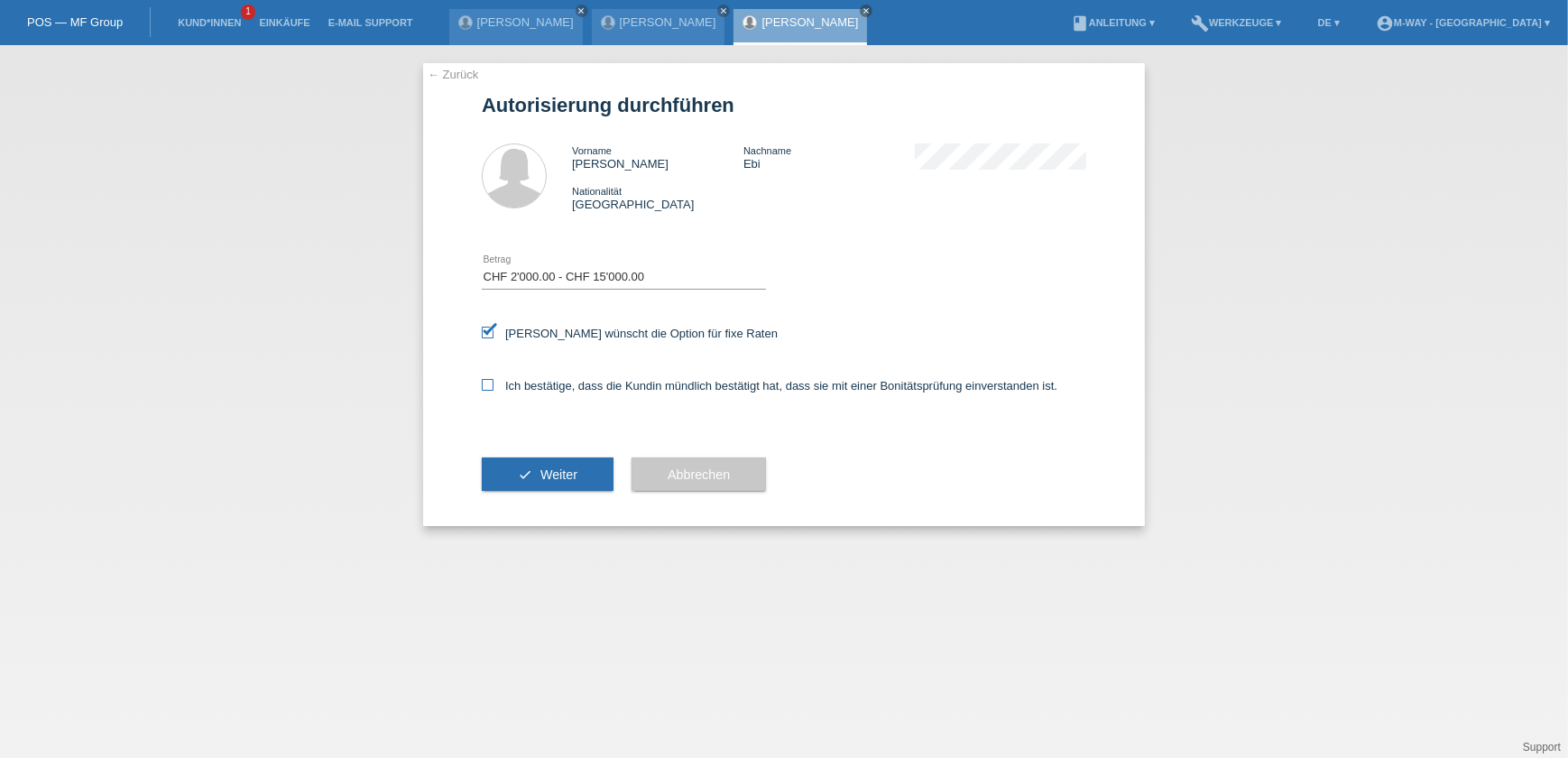
checkbox input "true"
click at [529, 270] on select "Bitte auswählen CHF 1.00 - CHF 499.00 CHF 500.00 - CHF 1'999.00 CHF 2'000.00 - …" at bounding box center [624, 277] width 284 height 22
select select "2"
click at [482, 266] on select "Bitte auswählen CHF 1.00 - CHF 499.00 CHF 500.00 - CHF 1'999.00 CHF 2'000.00 - …" at bounding box center [624, 277] width 284 height 22
click at [565, 280] on select "Bitte auswählen CHF 1.00 - CHF 499.00 CHF 500.00 - CHF 1'999.00 CHF 2'000.00 - …" at bounding box center [624, 277] width 284 height 22
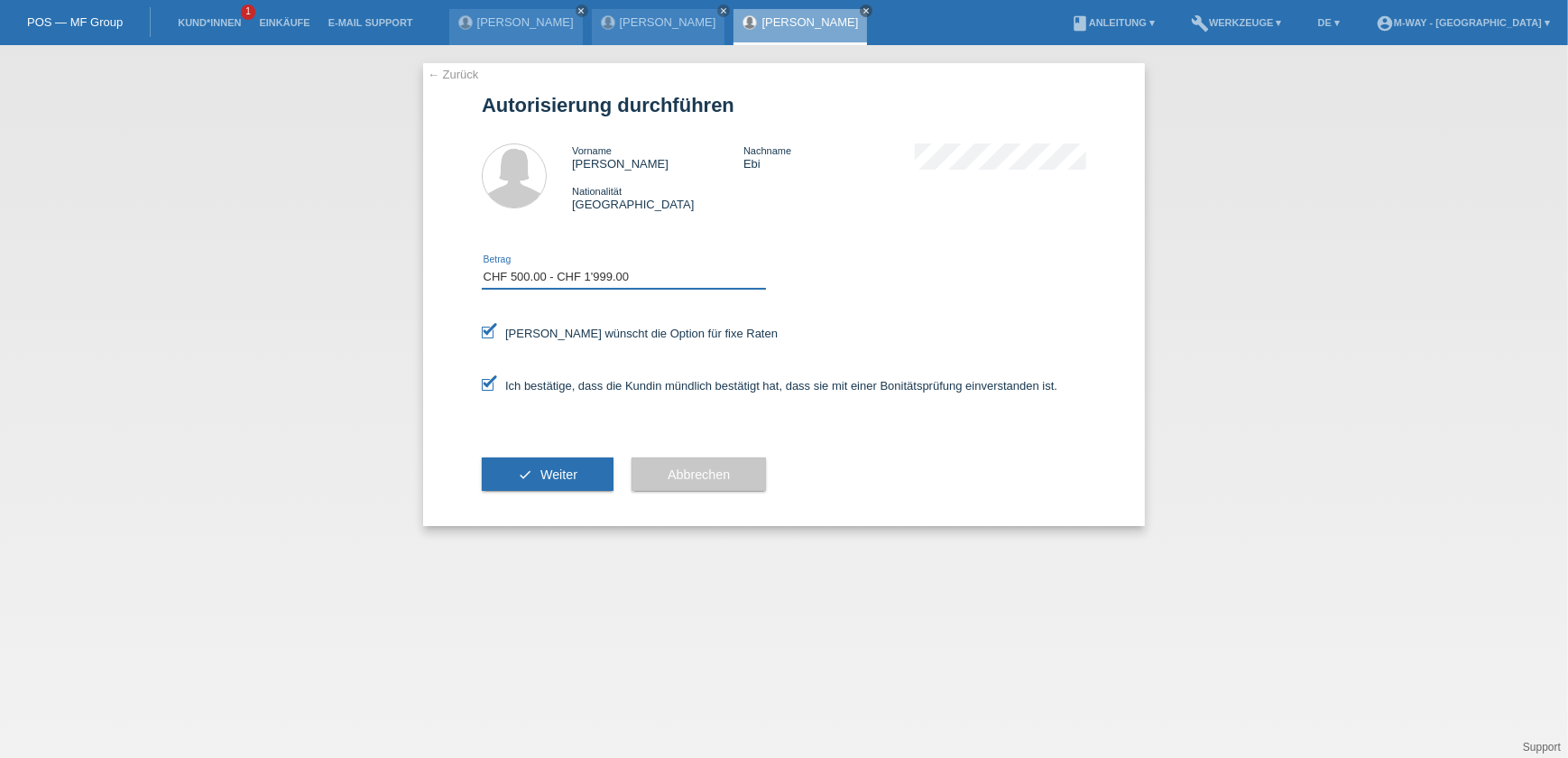
click at [565, 280] on select "Bitte auswählen CHF 1.00 - CHF 499.00 CHF 500.00 - CHF 1'999.00 CHF 2'000.00 - …" at bounding box center [624, 277] width 284 height 22
click at [531, 474] on button "check Weiter" at bounding box center [547, 474] width 132 height 35
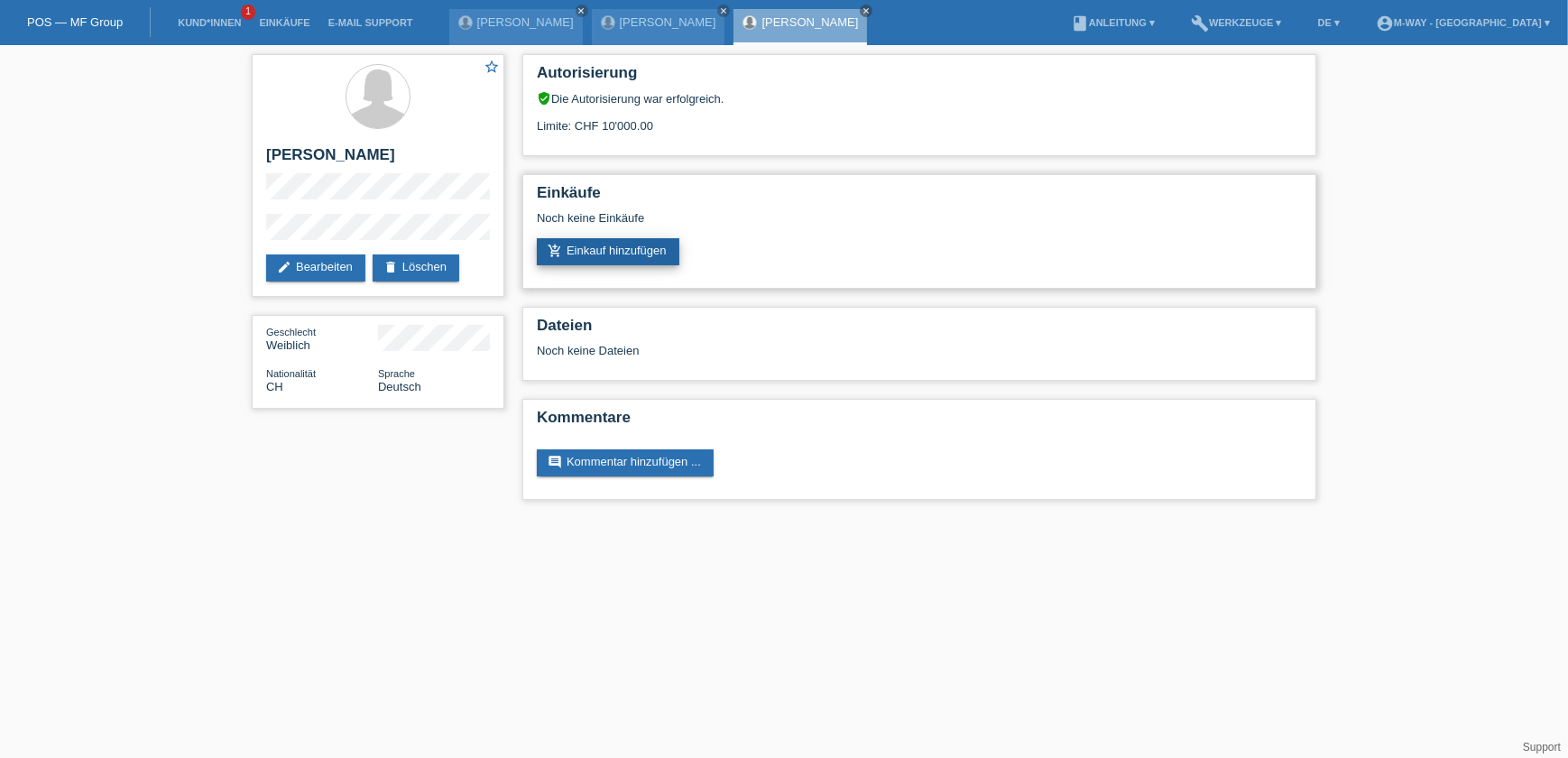
click at [651, 245] on link "add_shopping_cart Einkauf hinzufügen" at bounding box center [608, 251] width 143 height 27
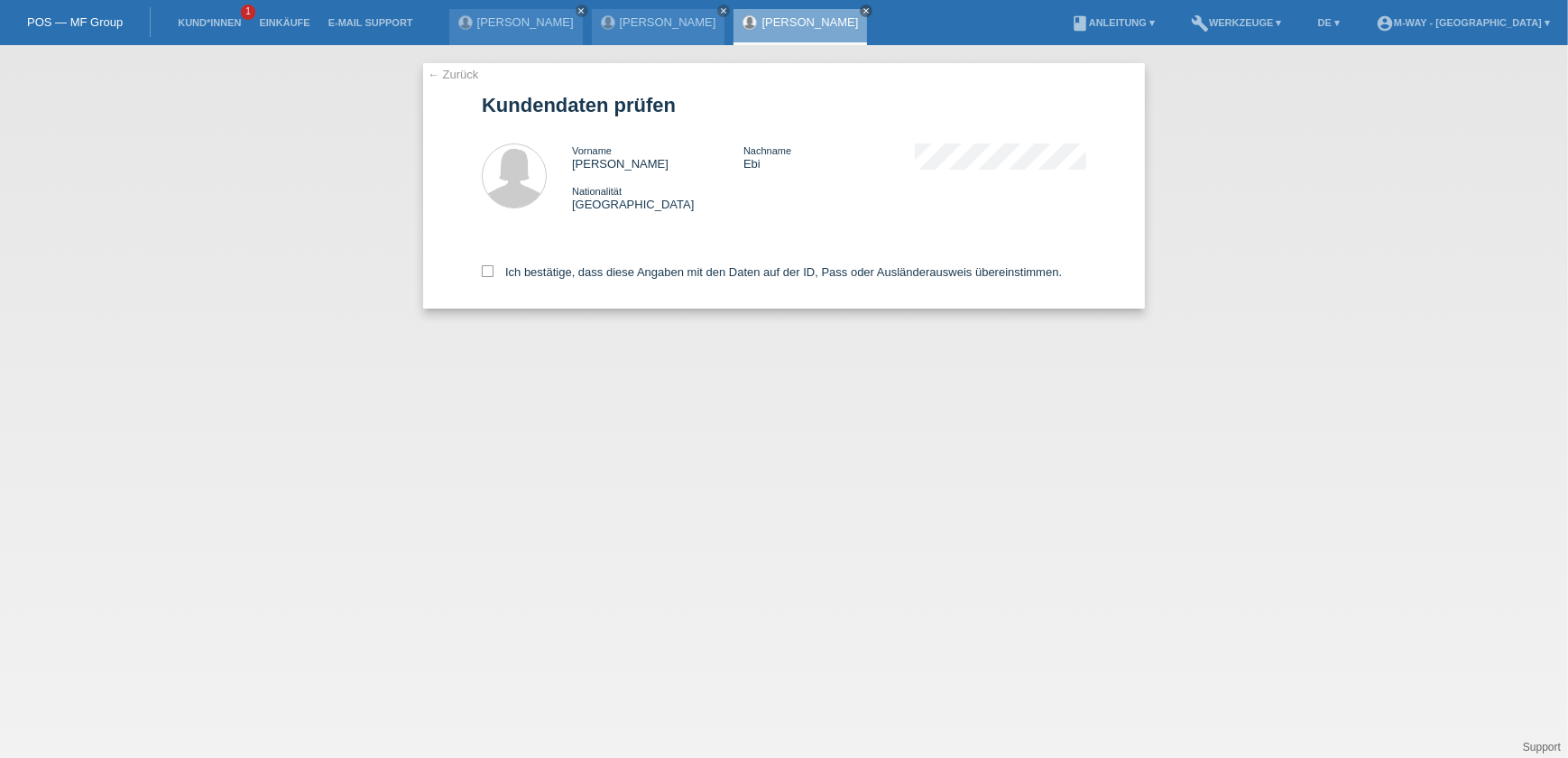
click at [534, 261] on div "Ich bestätige, dass diese Angaben mit den Daten auf der ID, Pass oder Ausländer…" at bounding box center [784, 269] width 605 height 79
click at [532, 270] on label "Ich bestätige, dass diese Angaben mit den Daten auf der ID, Pass oder Ausländer…" at bounding box center [772, 272] width 580 height 14
click at [494, 270] on input "Ich bestätige, dass diese Angaben mit den Daten auf der ID, Pass oder Ausländer…" at bounding box center [488, 271] width 12 height 12
checkbox input "true"
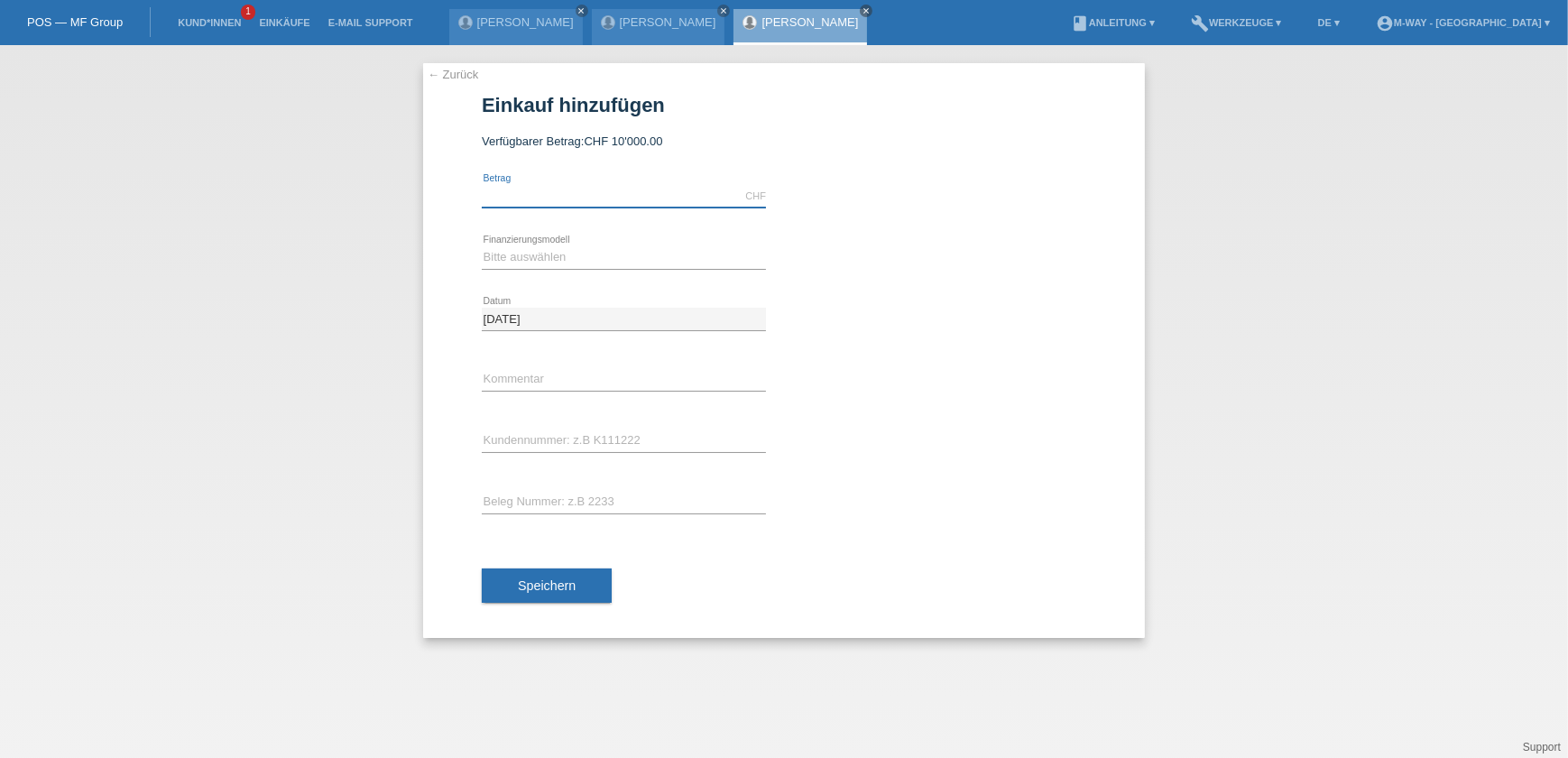
click at [570, 185] on input "text" at bounding box center [624, 196] width 284 height 23
type input "1245.00"
click at [591, 252] on select "Bitte auswählen Fixe Raten Kauf auf Rechnung mit Teilzahlungsoption" at bounding box center [624, 257] width 284 height 22
select select "77"
click at [482, 246] on select "Bitte auswählen Fixe Raten Kauf auf Rechnung mit Teilzahlungsoption" at bounding box center [624, 257] width 284 height 22
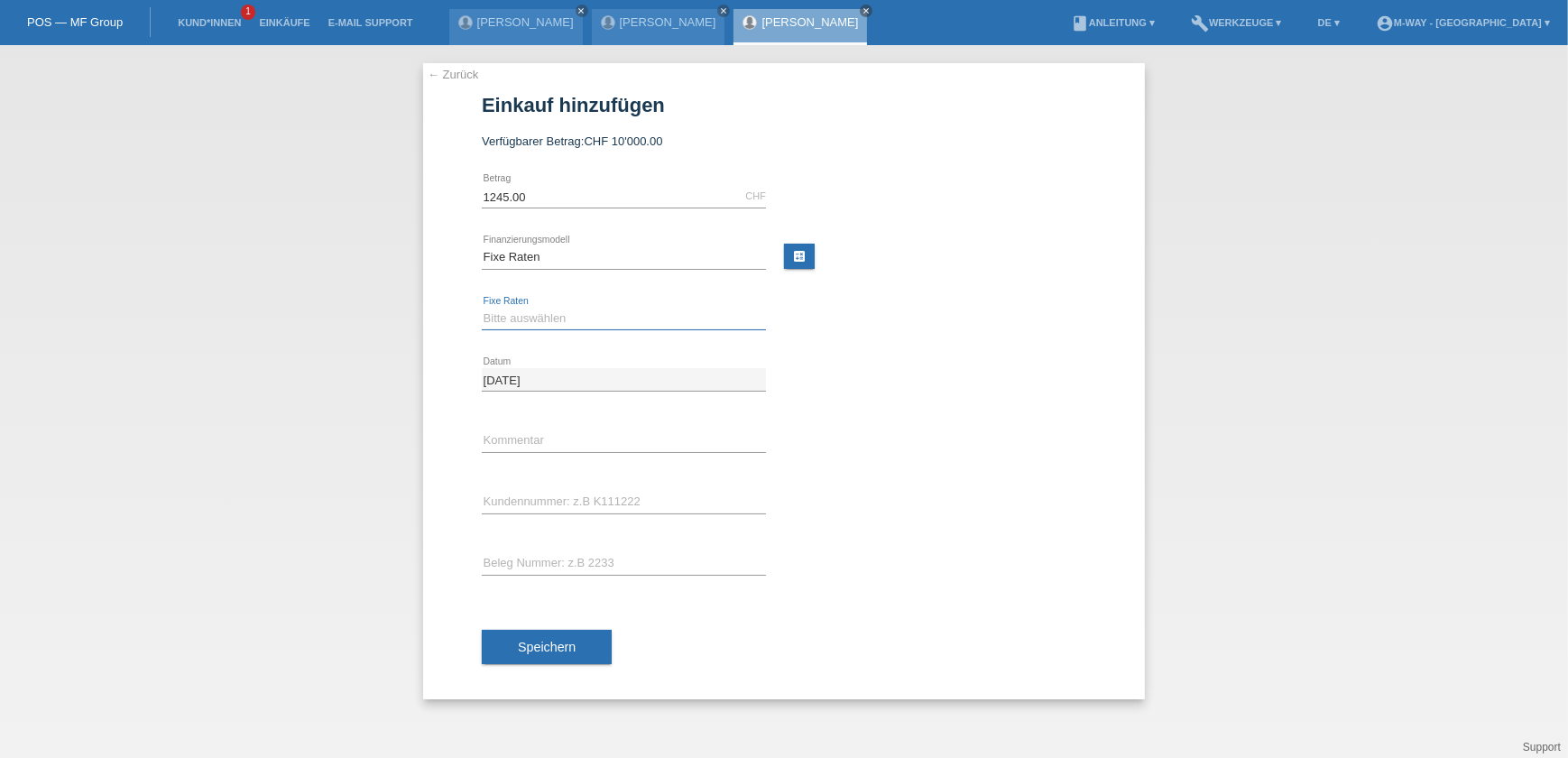
click at [535, 309] on select "Bitte auswählen 4 Raten 5 Raten 6 Raten 7 Raten 8 Raten 9 Raten 10 Raten 11 Rat…" at bounding box center [624, 319] width 284 height 22
click at [482, 308] on select "Bitte auswählen 4 Raten 5 Raten 6 Raten 7 Raten 8 Raten 9 Raten 10 Raten 11 Rat…" at bounding box center [624, 319] width 284 height 22
click at [565, 310] on select "Bitte auswählen 4 Raten 5 Raten 6 Raten 7 Raten 8 Raten 9 Raten 10 Raten 11 Rat…" at bounding box center [624, 319] width 284 height 22
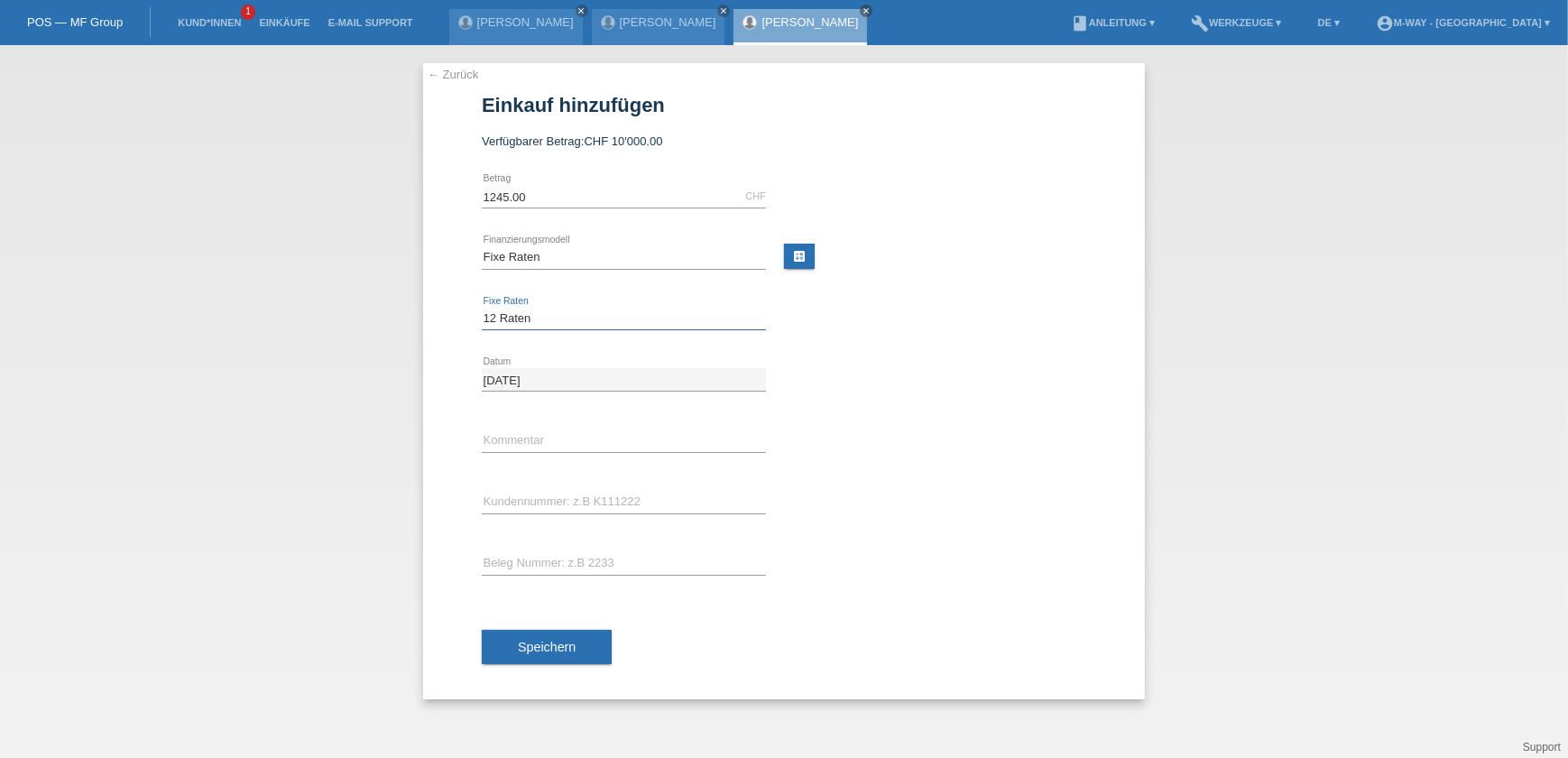
select select "165"
click at [482, 308] on select "Bitte auswählen 4 Raten 5 Raten 6 Raten 7 Raten 8 Raten 9 Raten 10 Raten 11 Rat…" at bounding box center [624, 319] width 284 height 22
click at [571, 441] on input "text" at bounding box center [624, 440] width 284 height 23
click at [554, 507] on input "text" at bounding box center [624, 502] width 284 height 23
type input "K067848"
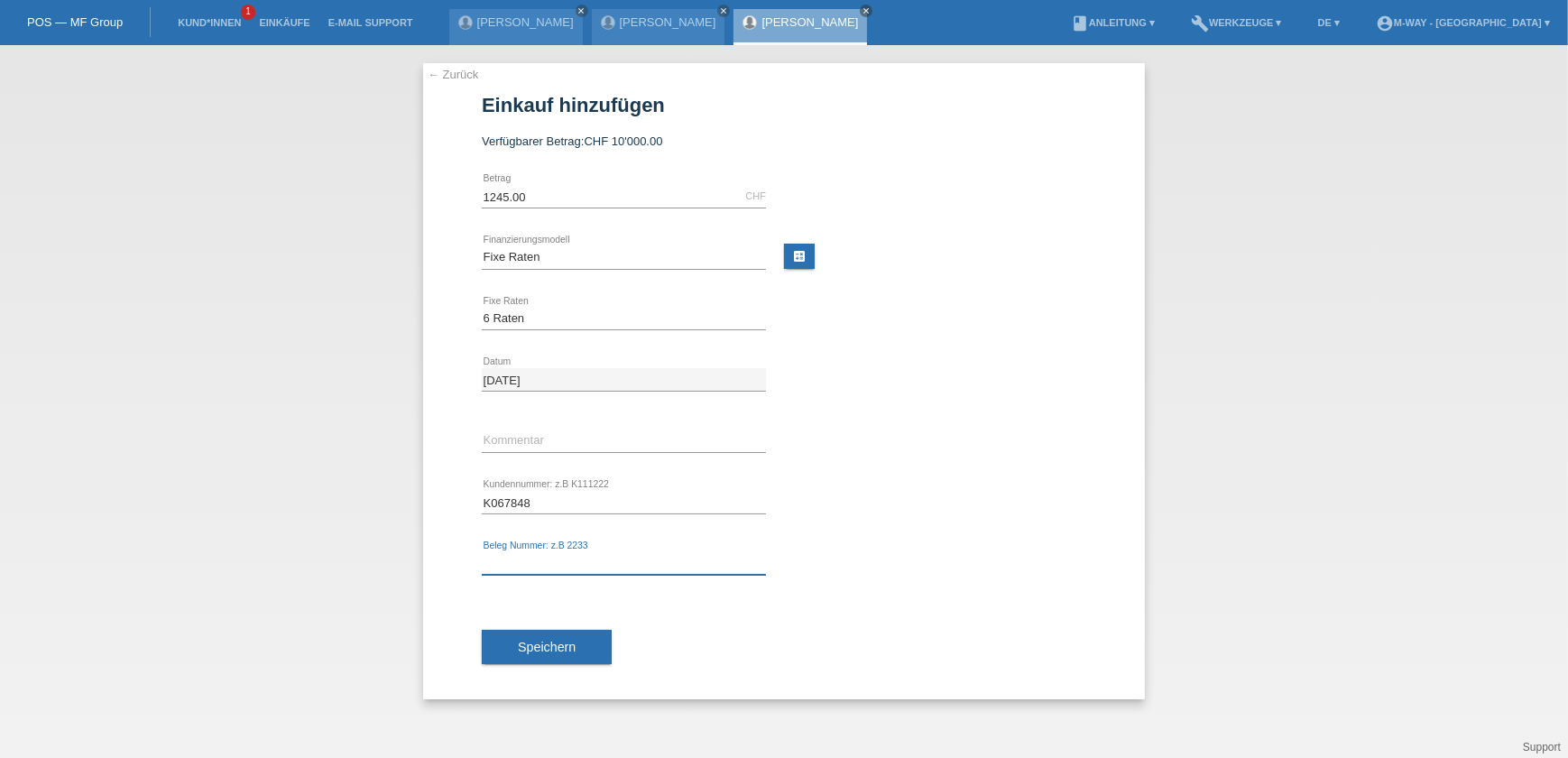
click at [559, 556] on input "text" at bounding box center [624, 563] width 284 height 23
click at [570, 549] on div "error Beleg Nummer: z.B 2233" at bounding box center [624, 564] width 284 height 62
click at [570, 570] on input "text" at bounding box center [624, 563] width 284 height 23
type input "68076/6"
click at [554, 647] on span "Speichern" at bounding box center [546, 647] width 58 height 15
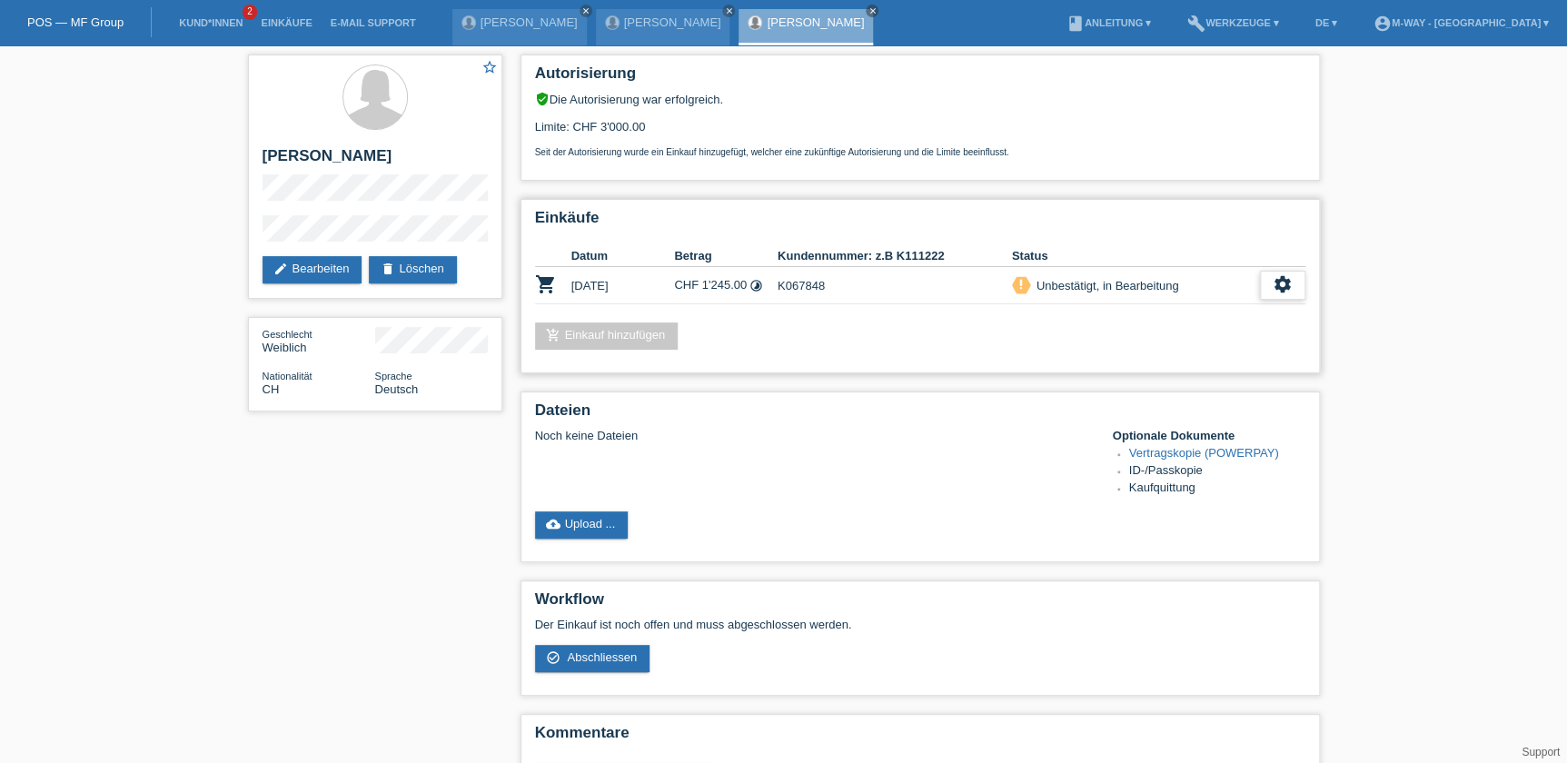
click at [1271, 287] on div "settings" at bounding box center [1282, 285] width 45 height 29
click at [1137, 360] on span "Abschliessen" at bounding box center [1134, 365] width 75 height 22
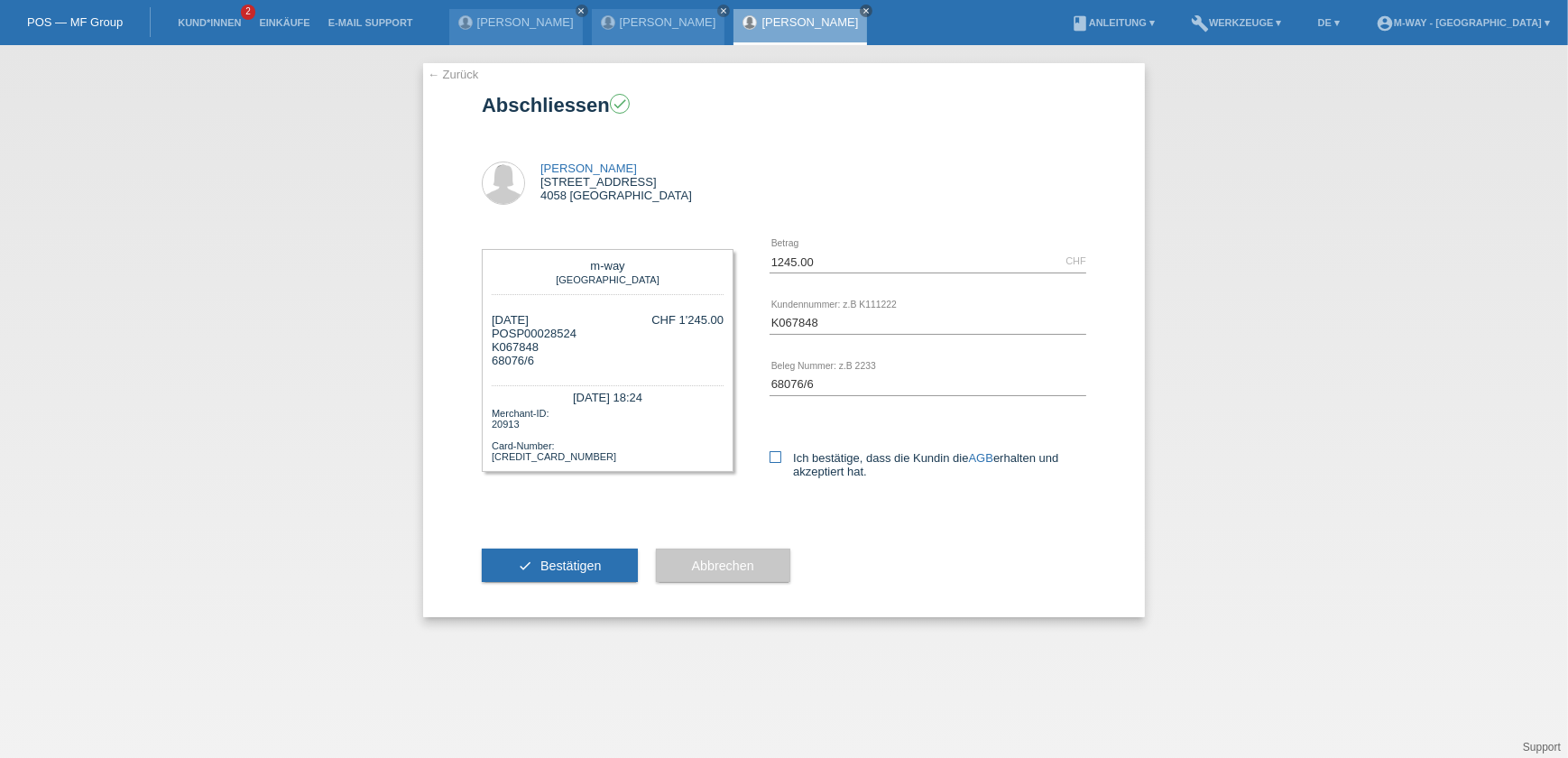
click at [791, 460] on label "Ich bestätige, dass die Kundin die AGB erhalten und akzeptiert hat." at bounding box center [927, 464] width 317 height 27
click at [782, 460] on input "Ich bestätige, dass die Kundin die AGB erhalten und akzeptiert hat." at bounding box center [776, 457] width 12 height 12
checkbox input "true"
click at [556, 575] on button "check Bestätigen" at bounding box center [559, 565] width 156 height 35
